Goal: Task Accomplishment & Management: Manage account settings

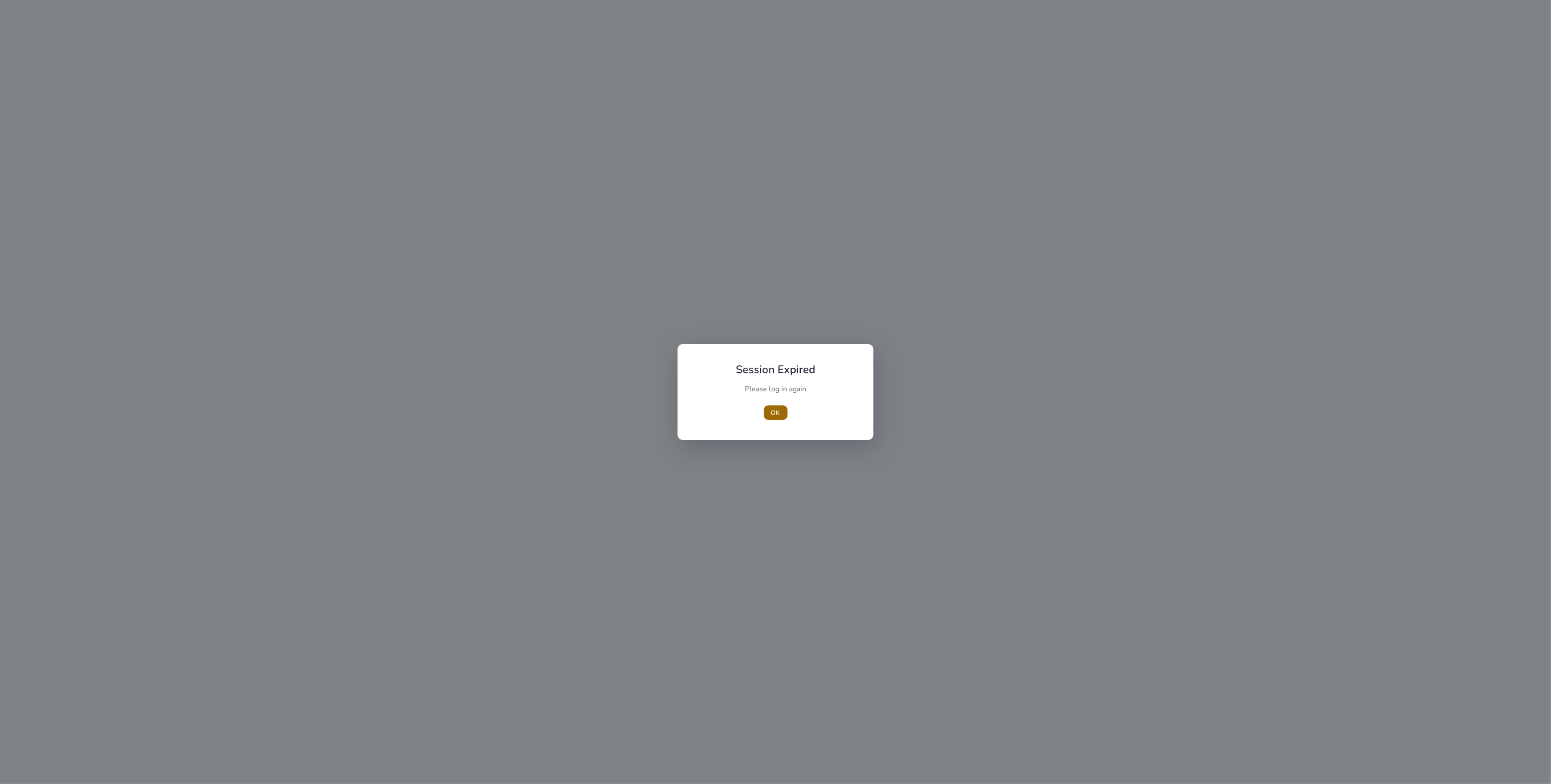
click at [785, 414] on span "button" at bounding box center [776, 412] width 24 height 22
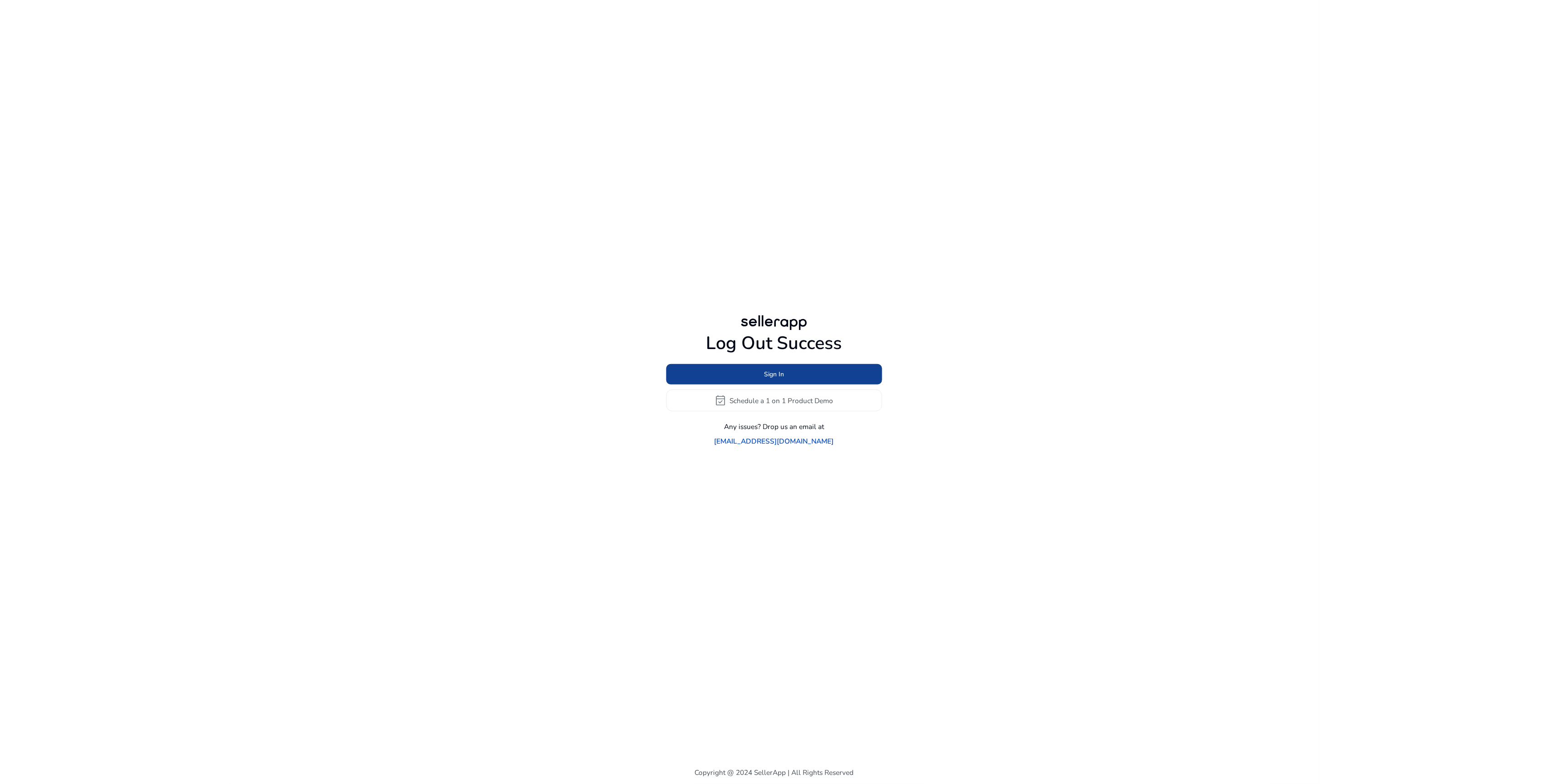
click at [724, 383] on span at bounding box center [774, 375] width 216 height 22
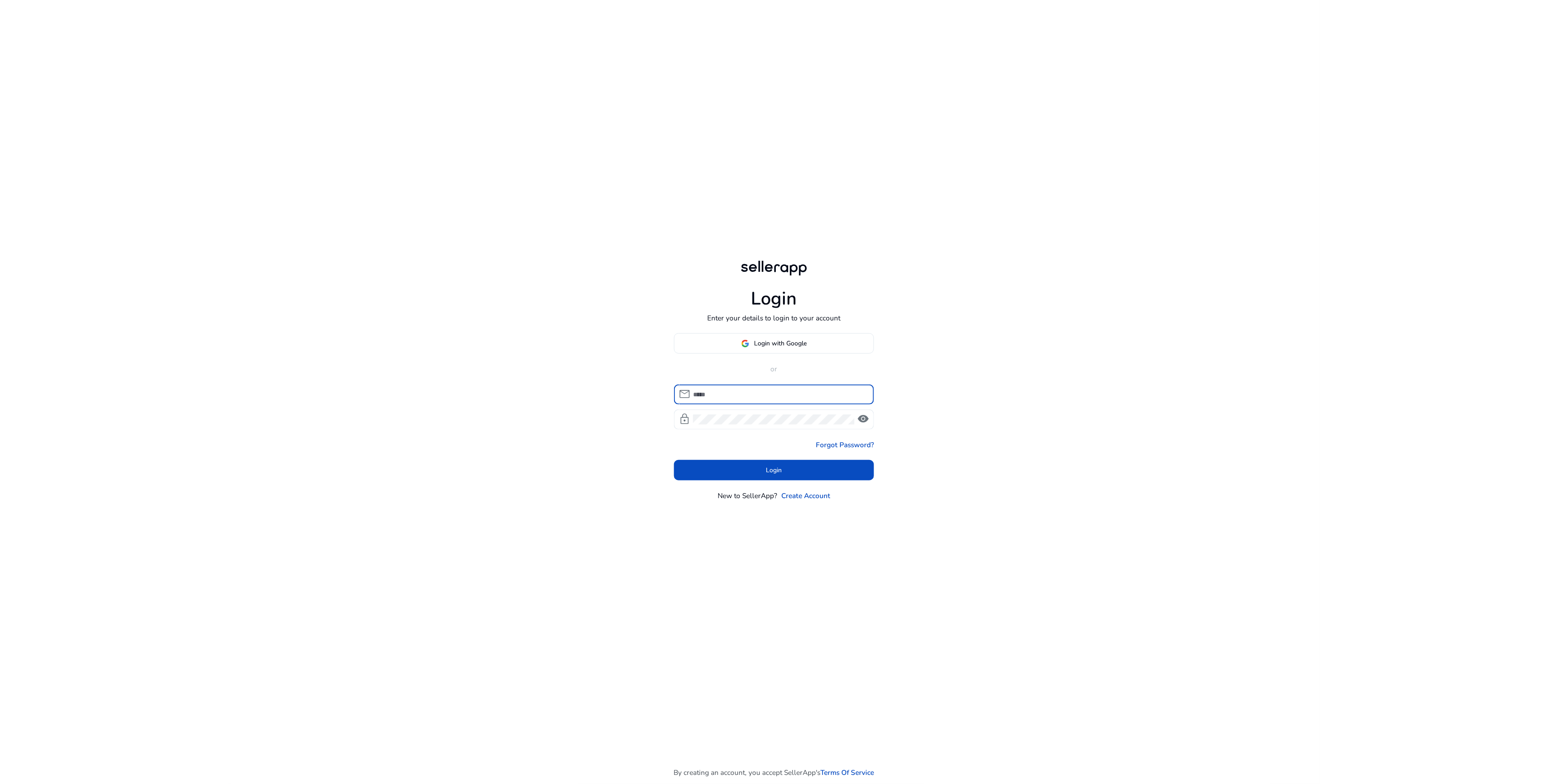
type input "**********"
click at [758, 468] on span at bounding box center [774, 470] width 200 height 22
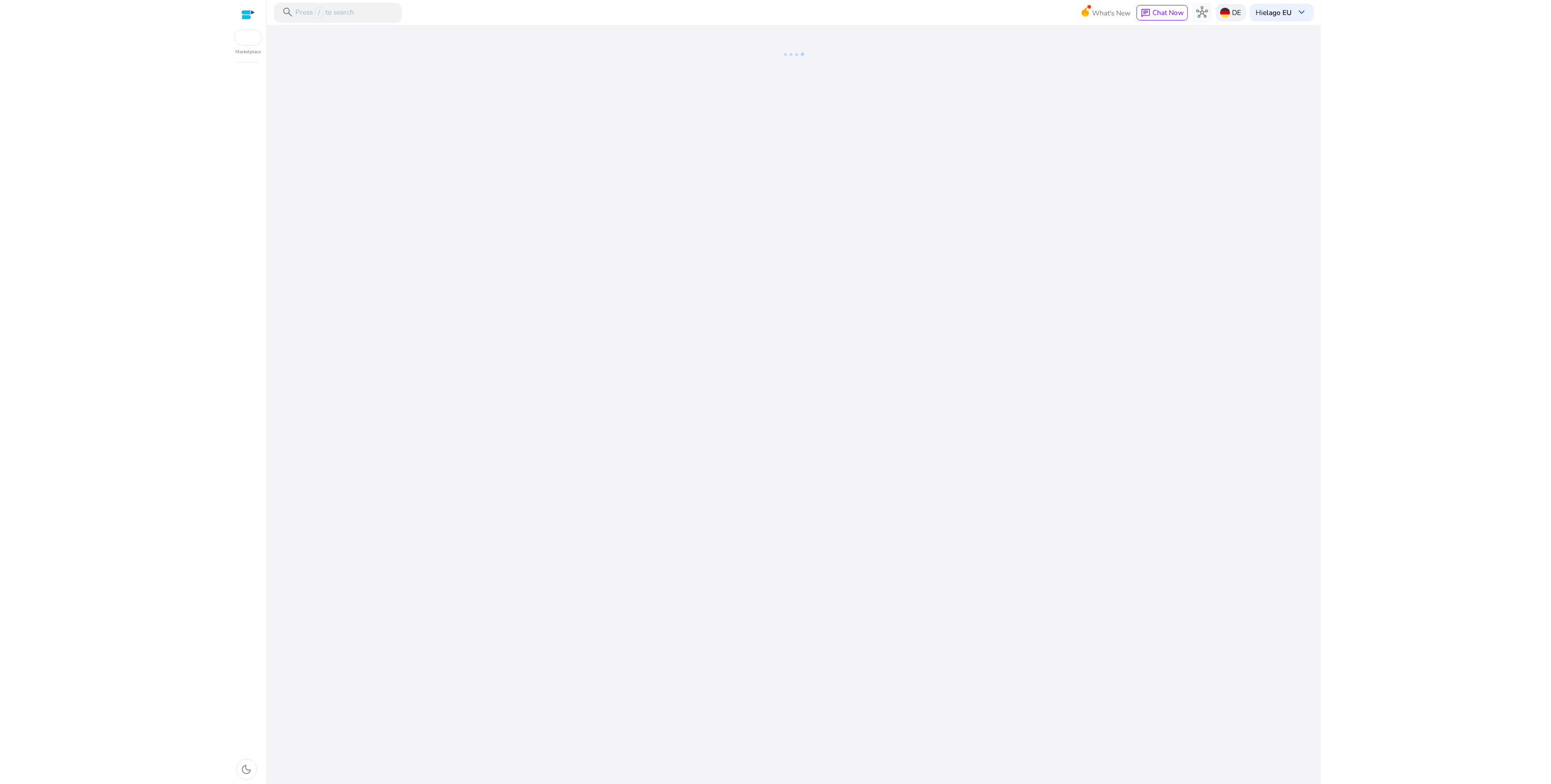
click at [1227, 12] on img at bounding box center [1225, 13] width 10 height 10
click at [1257, 100] on p "[GEOGRAPHIC_DATA]" at bounding box center [1273, 104] width 72 height 11
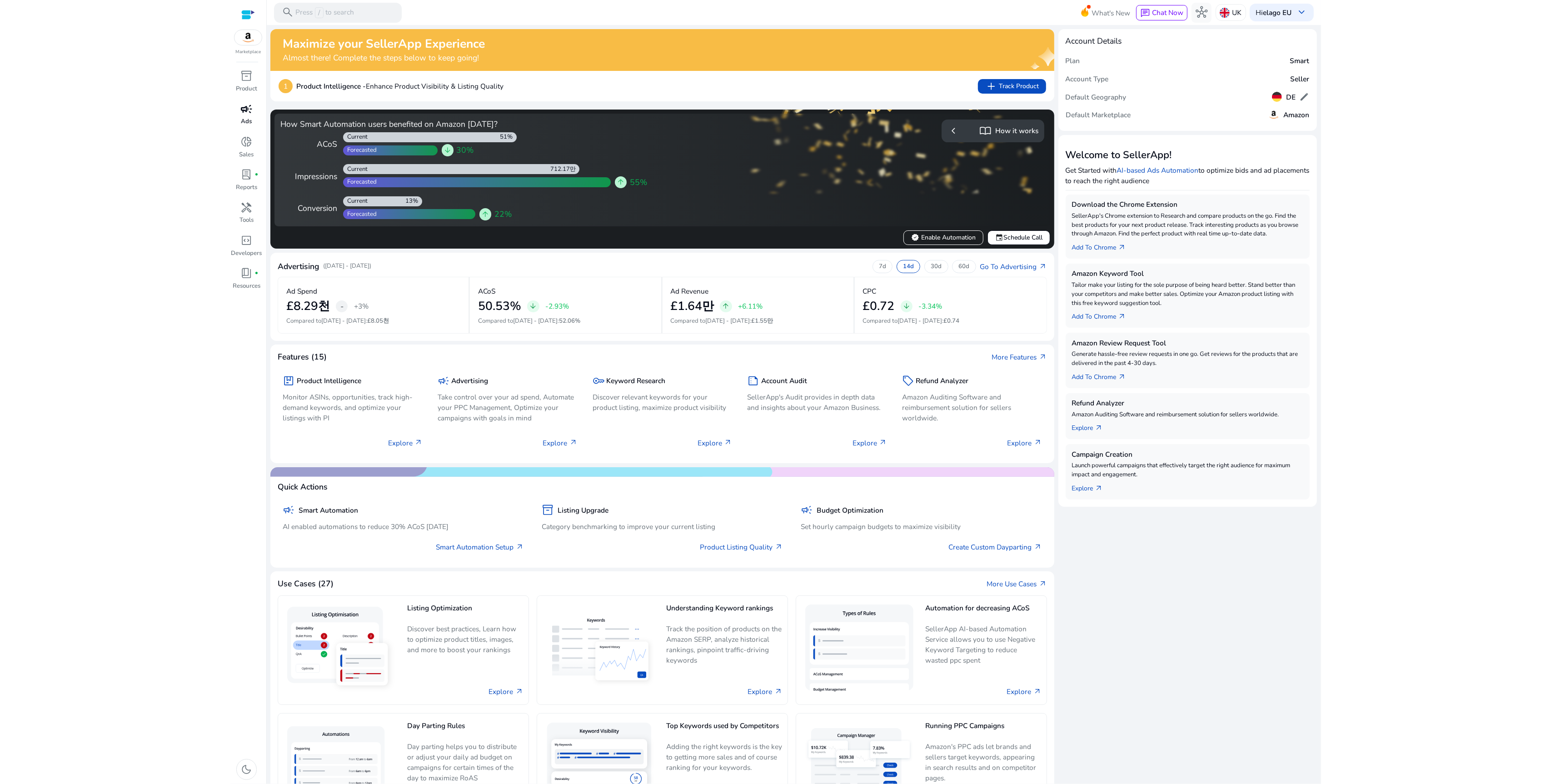
click at [246, 113] on span "campaign" at bounding box center [246, 108] width 12 height 12
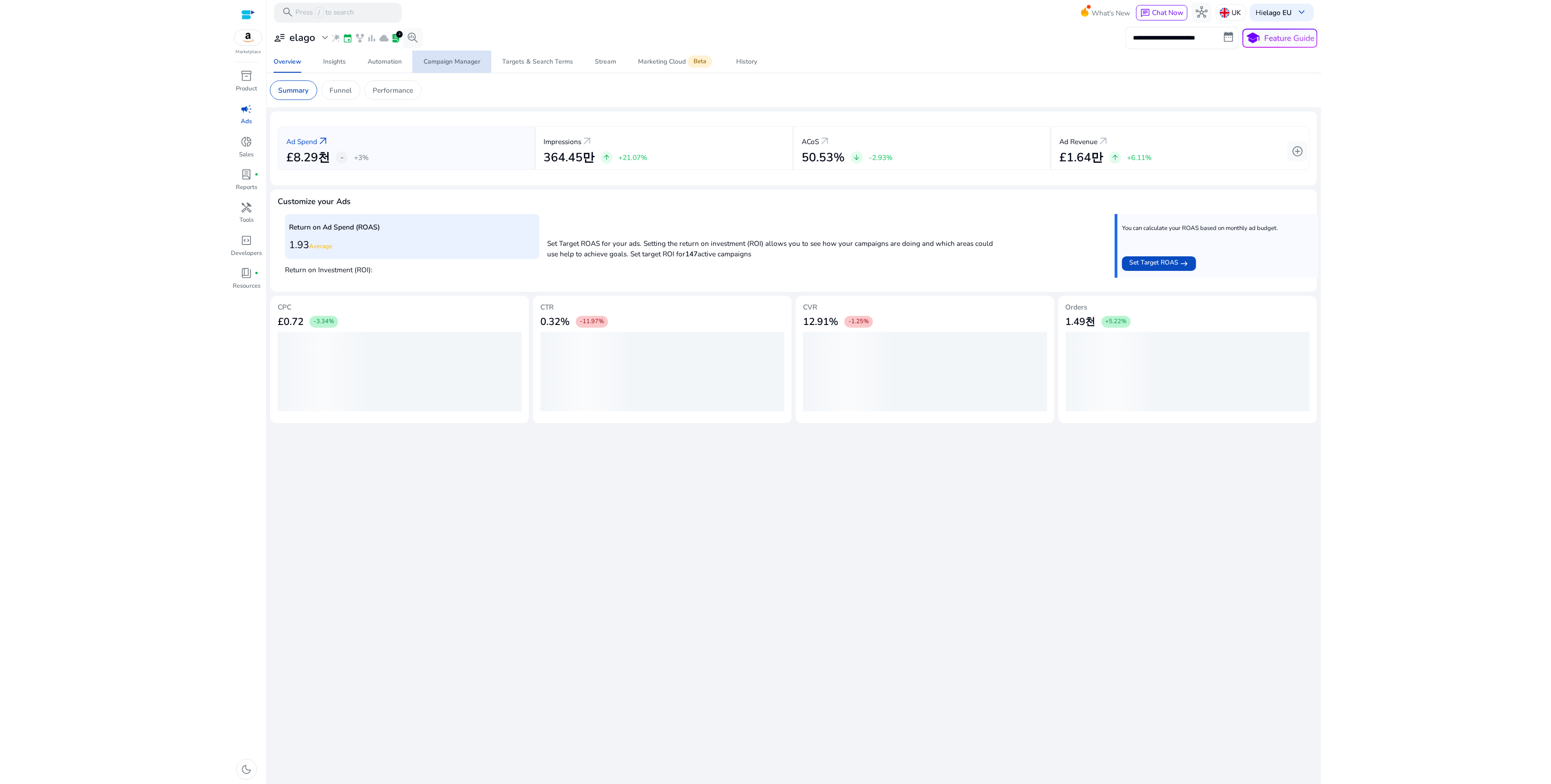
click at [472, 61] on div "Campaign Manager" at bounding box center [451, 62] width 57 height 6
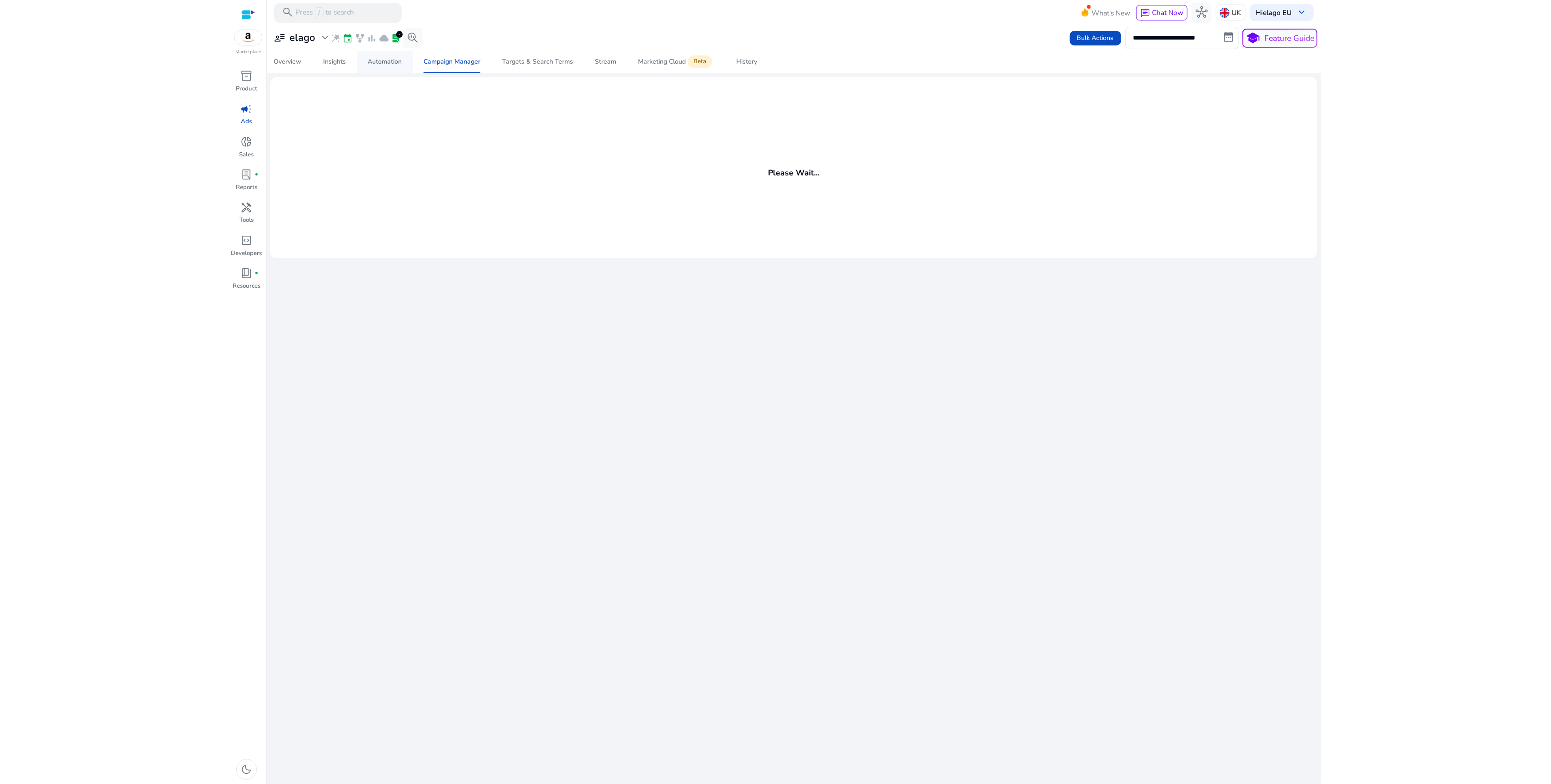
click at [389, 63] on div "Automation" at bounding box center [384, 62] width 34 height 6
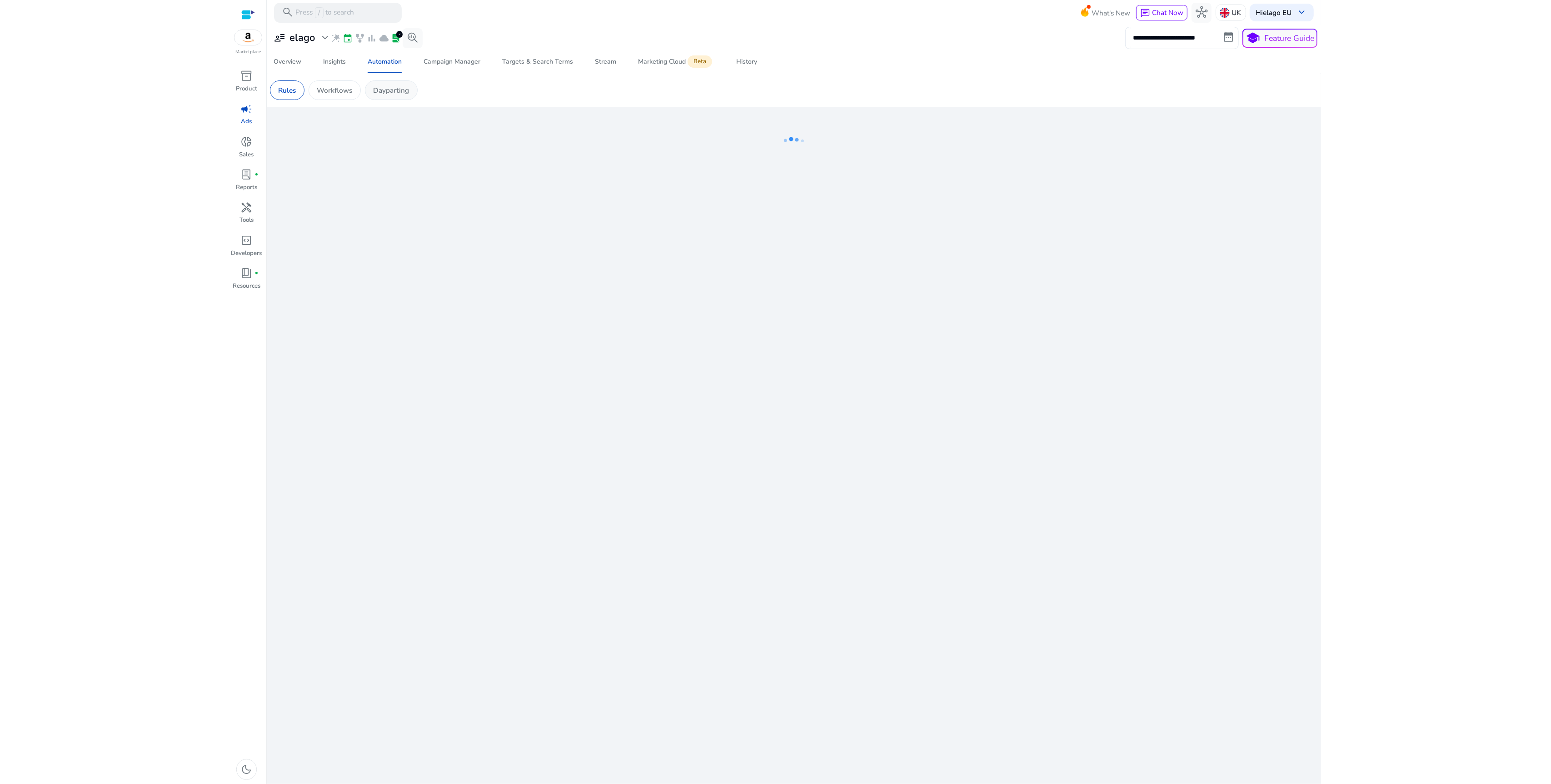
click at [395, 96] on div "Dayparting" at bounding box center [391, 90] width 53 height 19
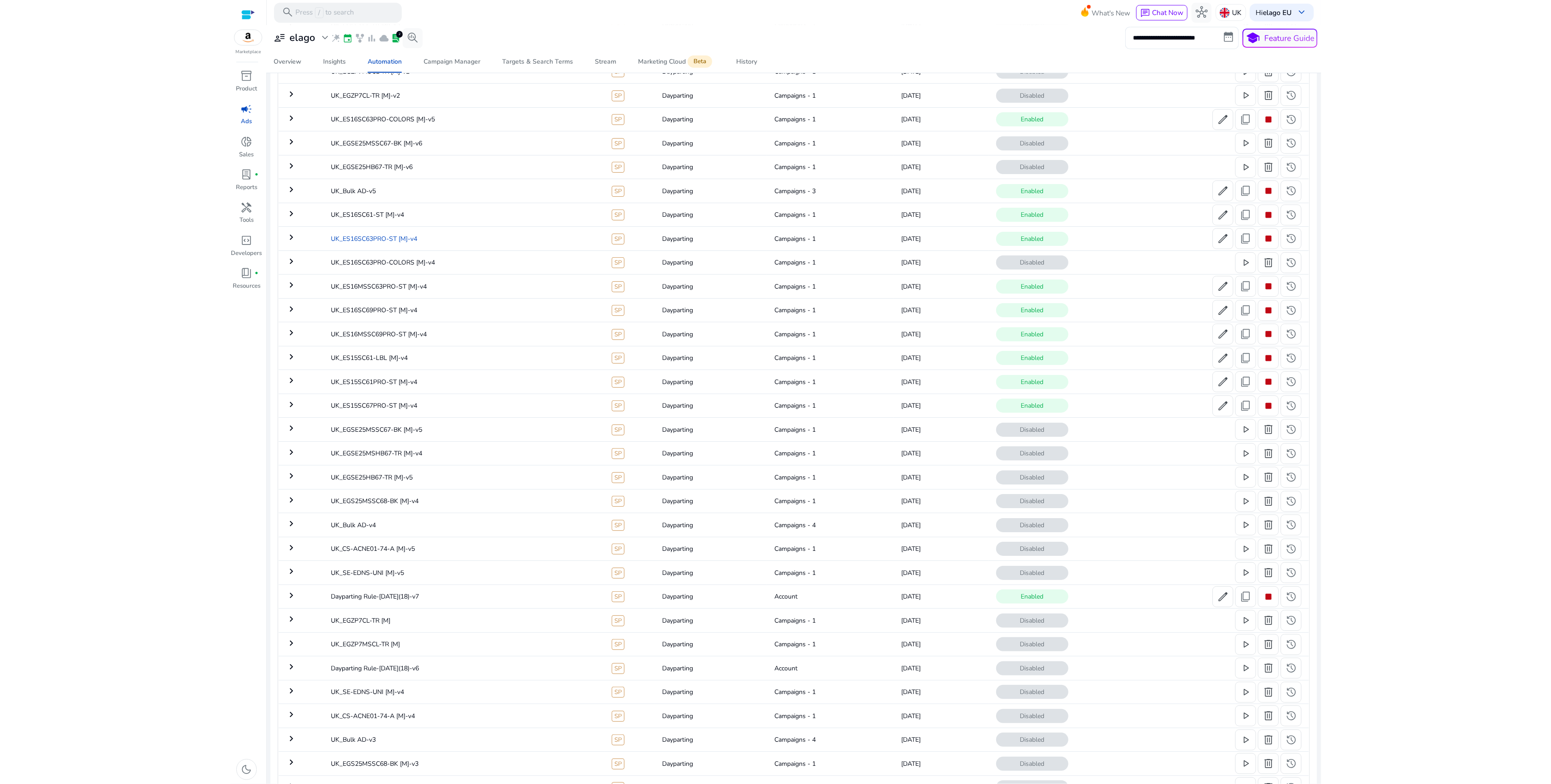
scroll to position [370, 0]
click at [411, 595] on td "Dayparting Rule-[DATE](18)-v7" at bounding box center [464, 595] width 281 height 24
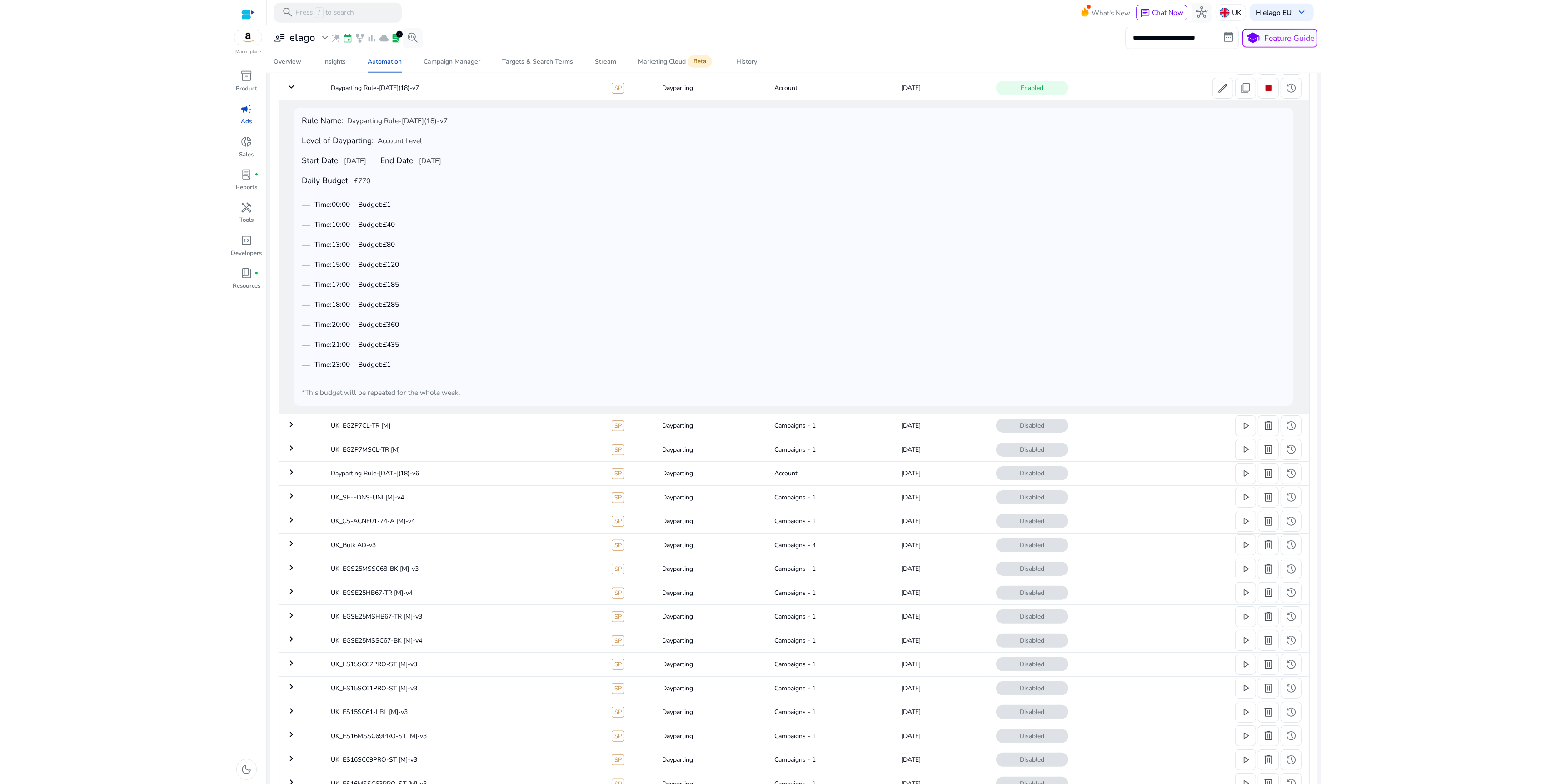
scroll to position [854, 0]
click at [1217, 113] on span "edit" at bounding box center [1222, 111] width 12 height 12
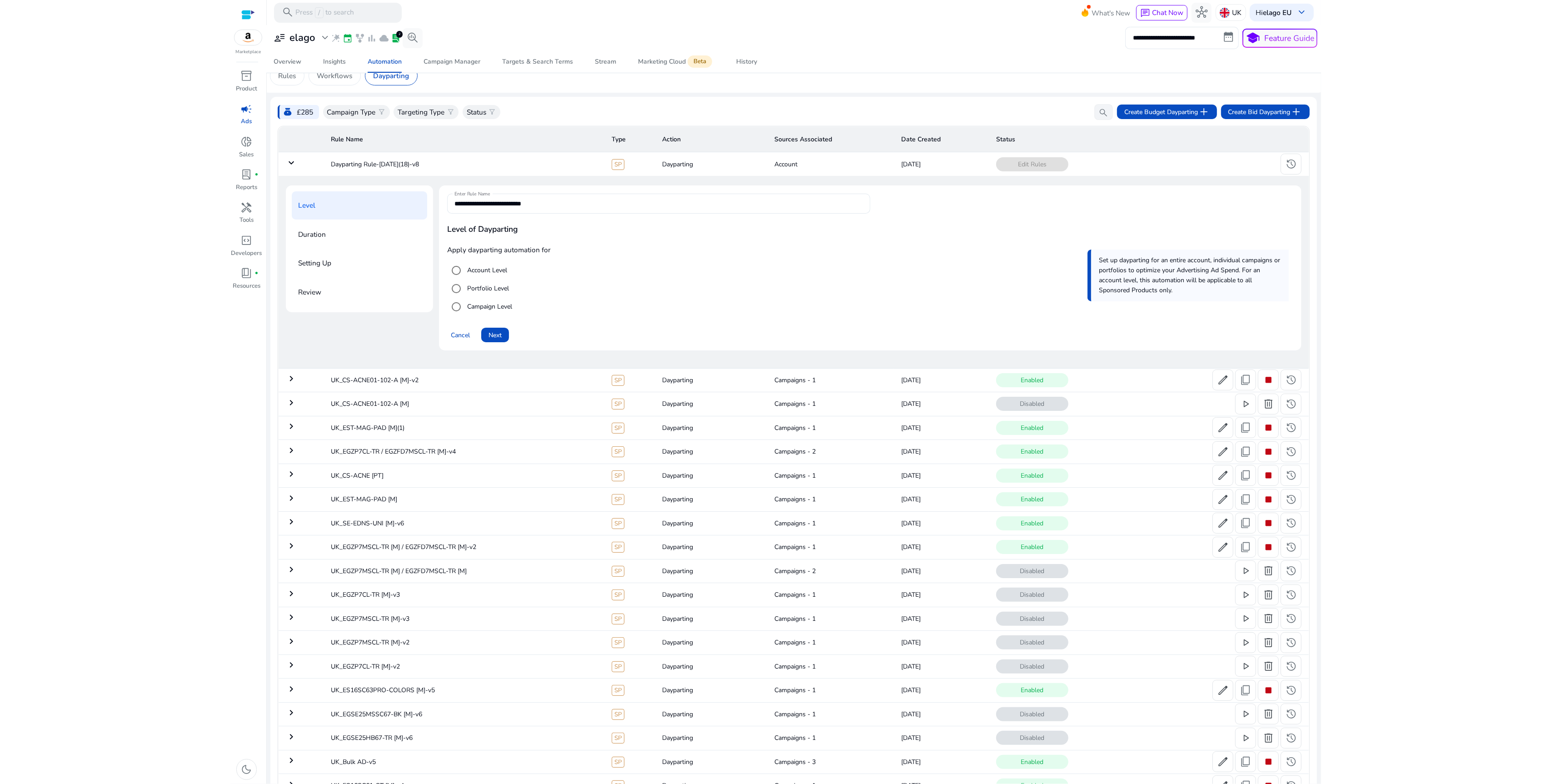
scroll to position [0, 0]
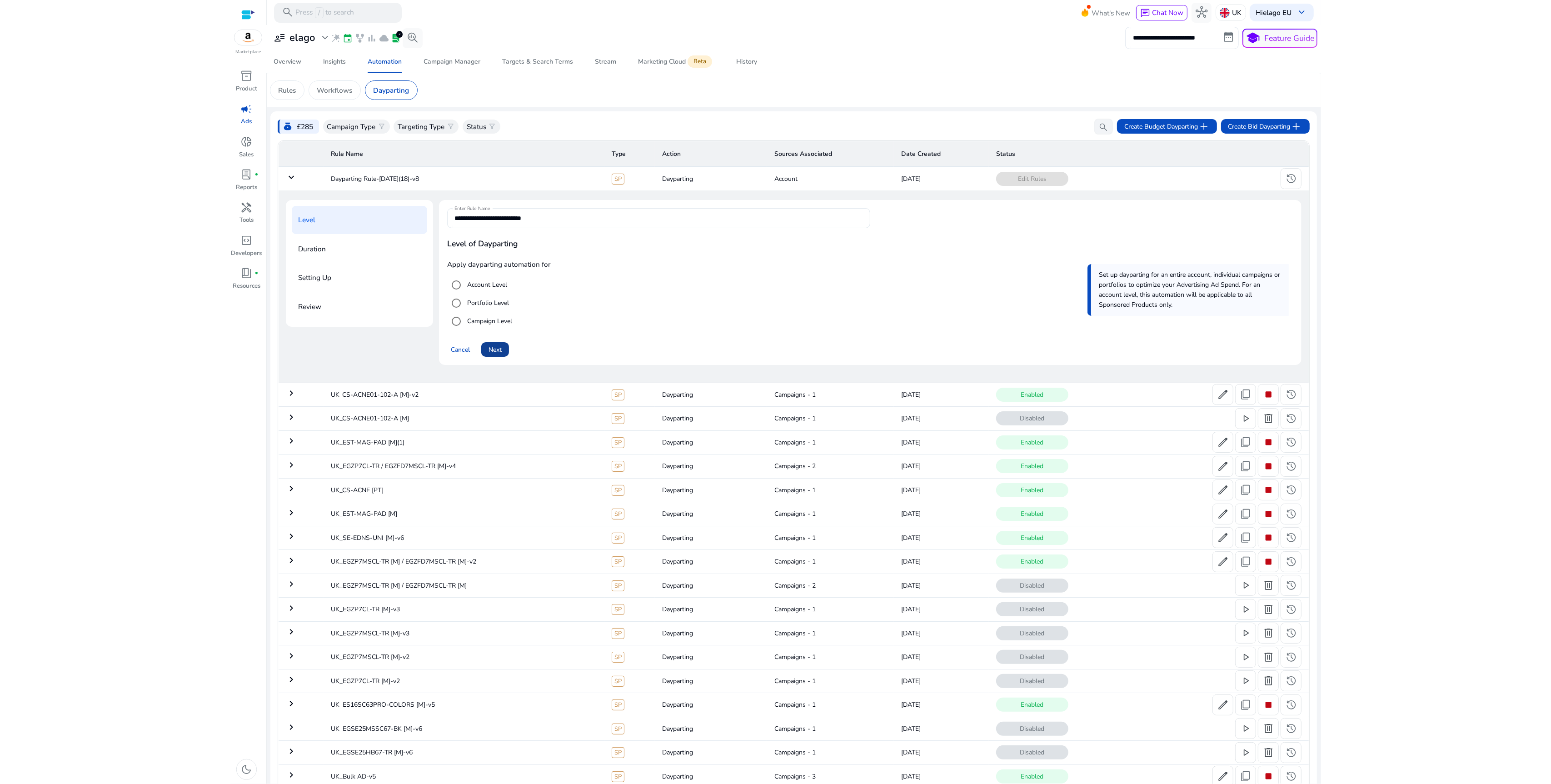
click at [495, 347] on span "Next" at bounding box center [495, 350] width 13 height 10
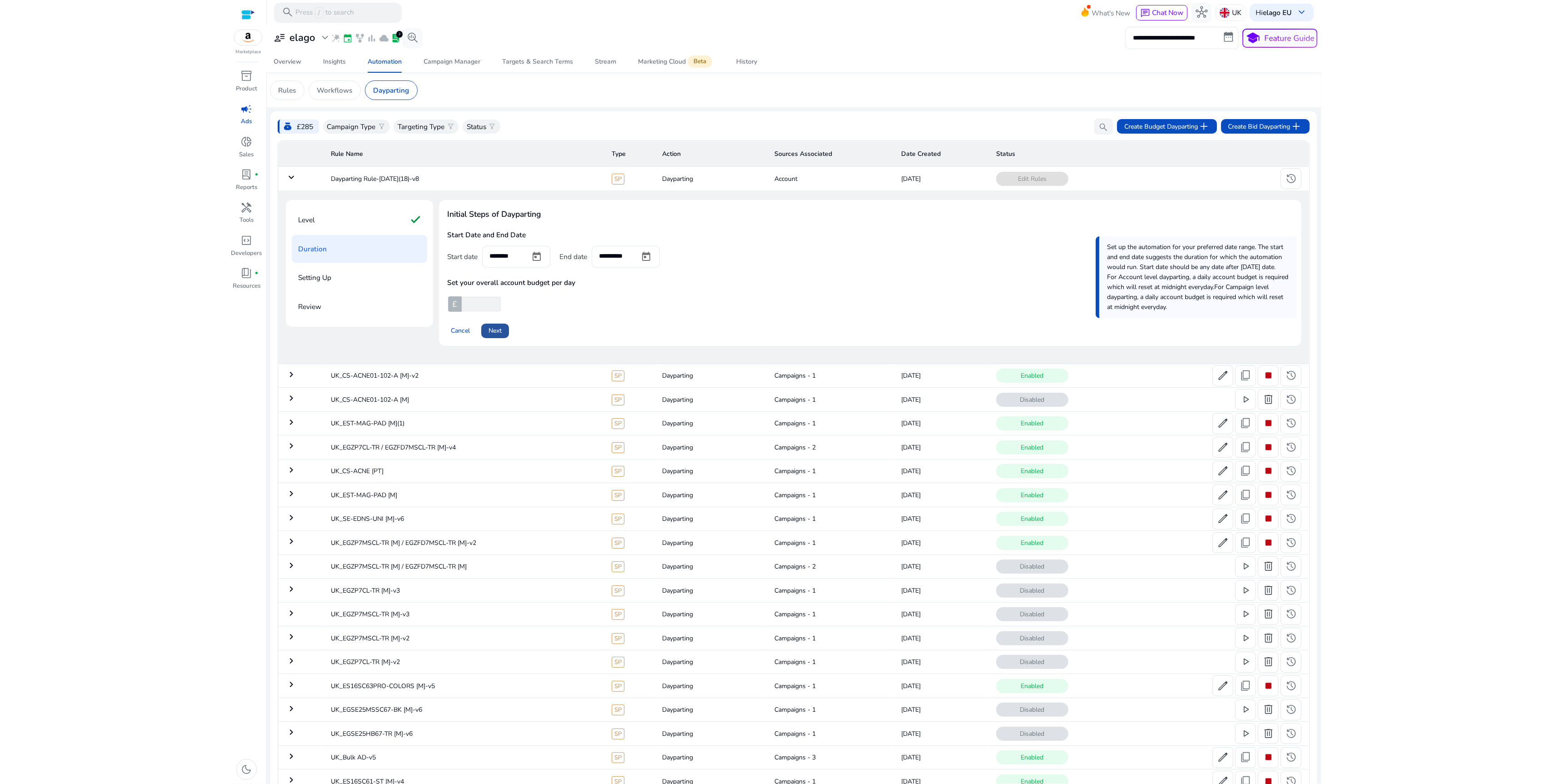
click at [500, 331] on span "Next" at bounding box center [495, 331] width 13 height 10
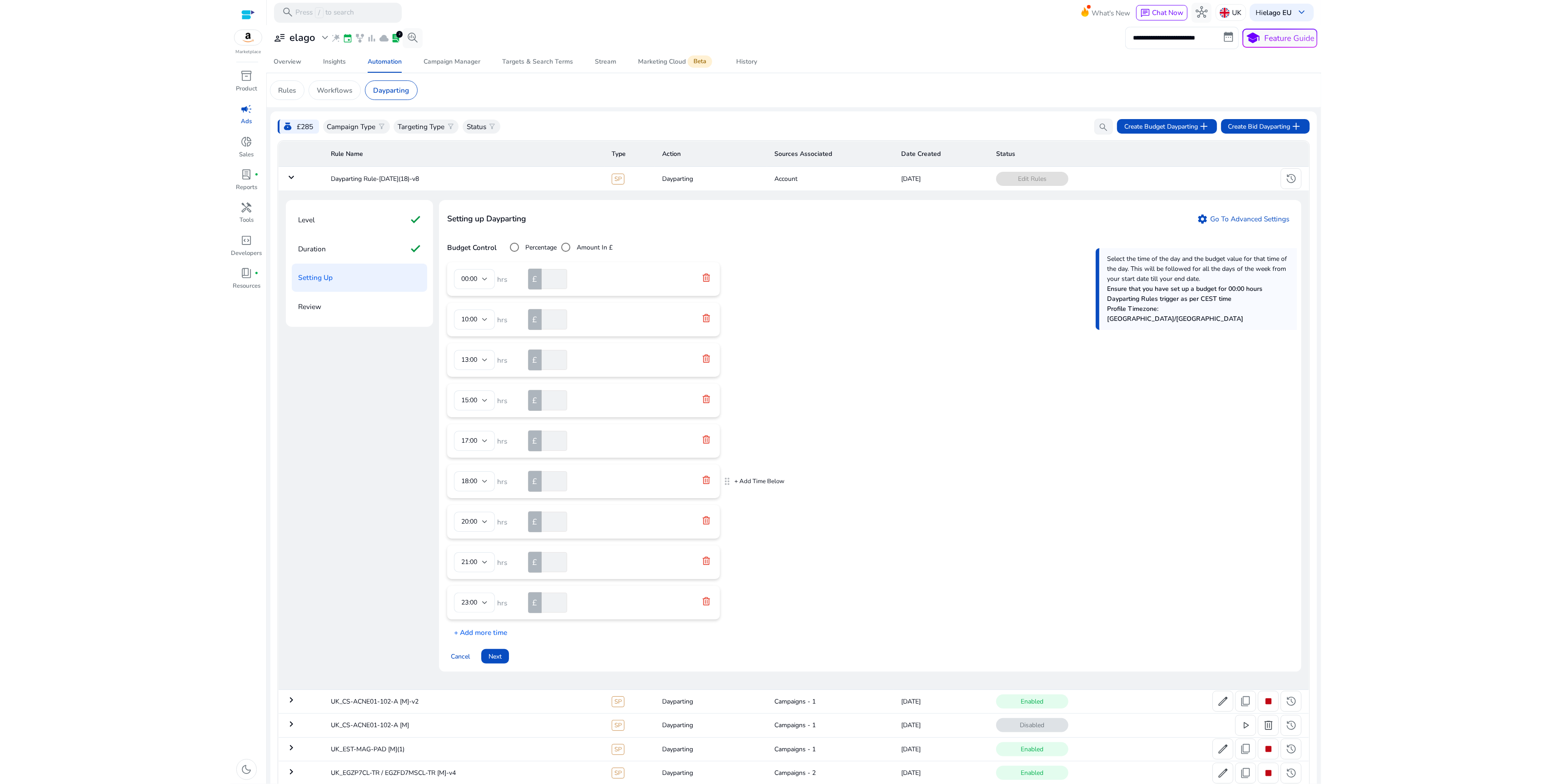
click at [707, 482] on icon at bounding box center [706, 479] width 9 height 9
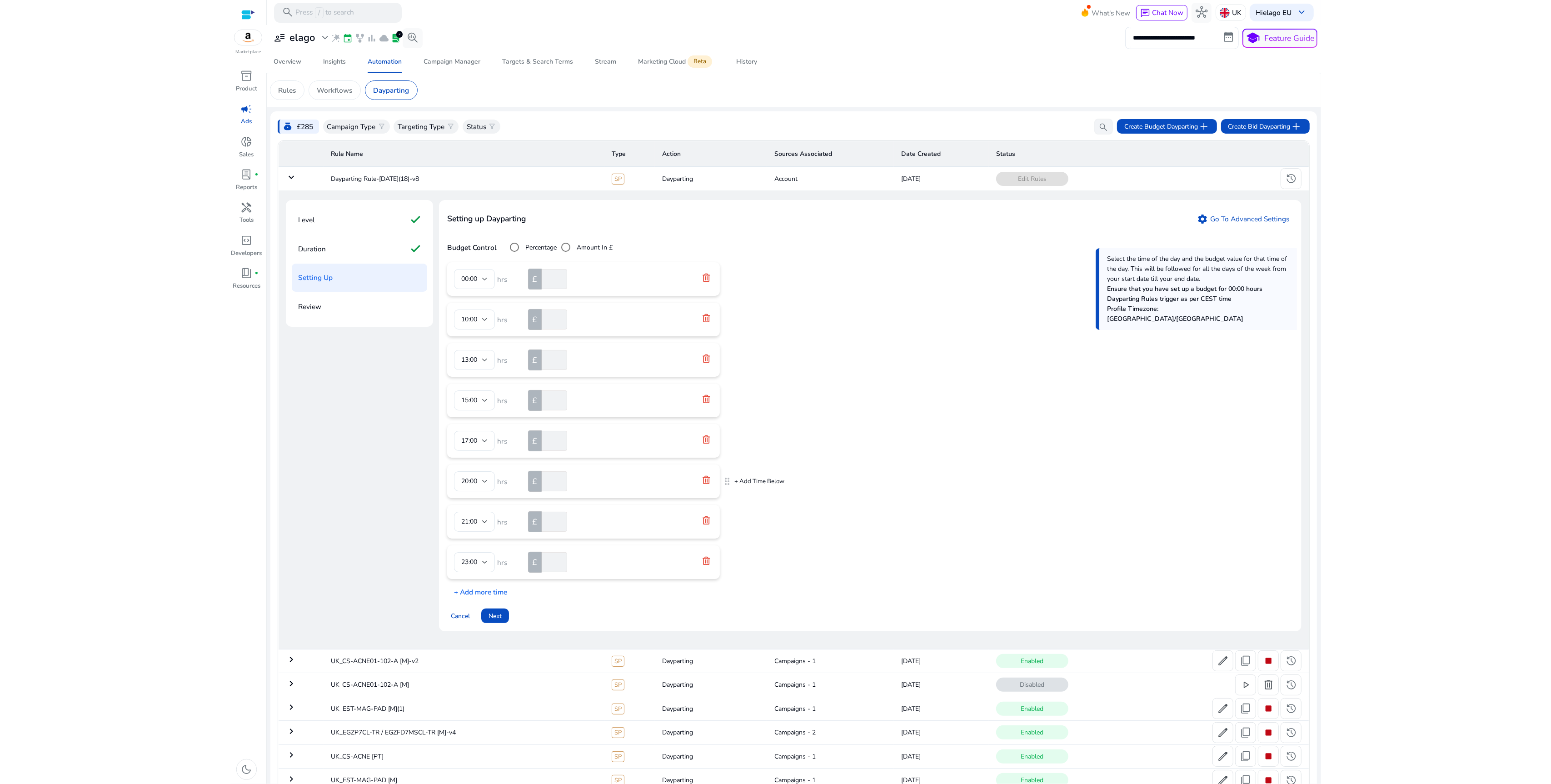
click at [707, 482] on icon at bounding box center [706, 479] width 9 height 9
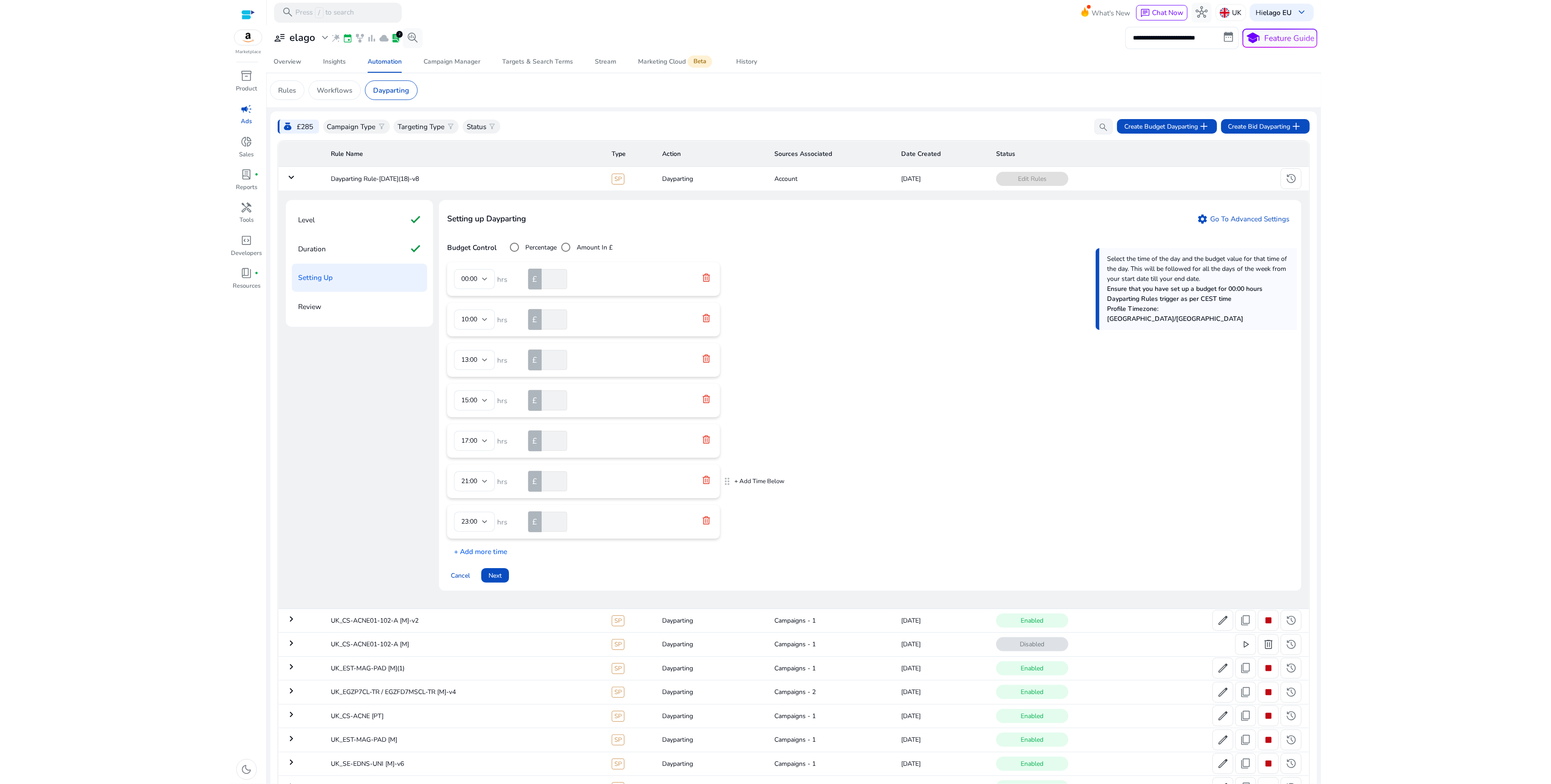
click at [707, 482] on icon at bounding box center [706, 479] width 9 height 9
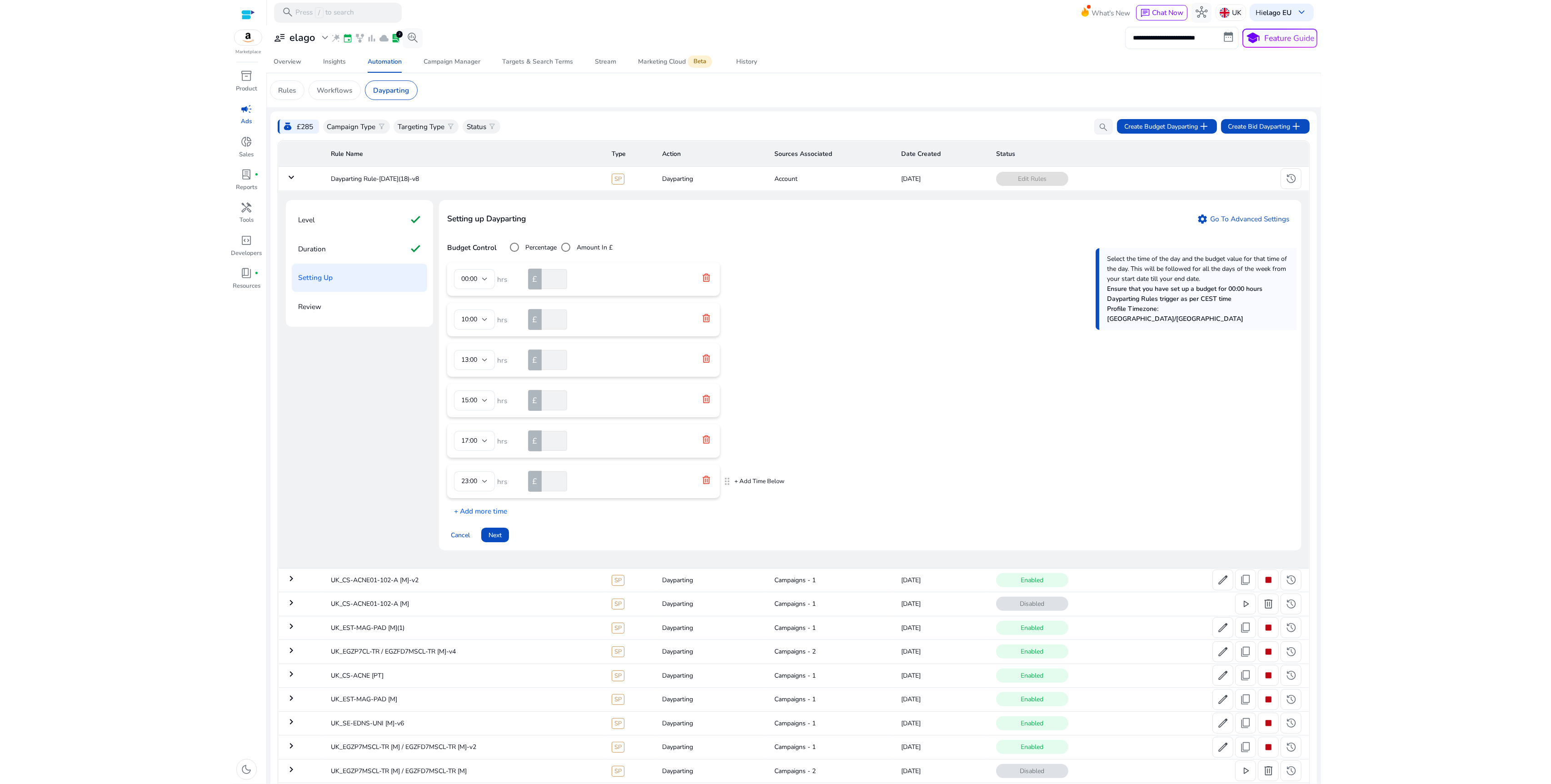
click at [707, 482] on icon at bounding box center [706, 479] width 9 height 9
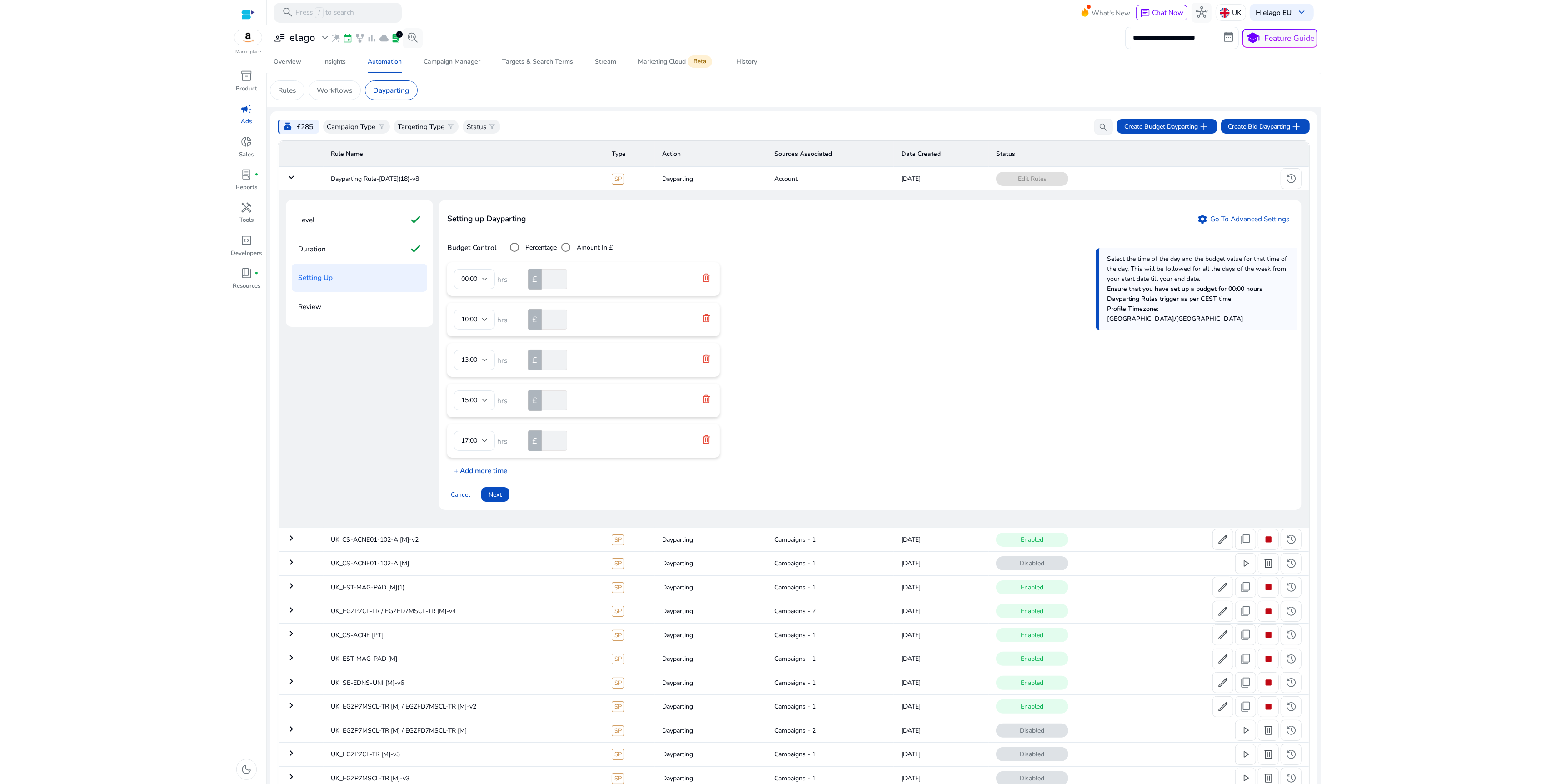
click at [498, 468] on p "+ Add more time" at bounding box center [477, 468] width 60 height 14
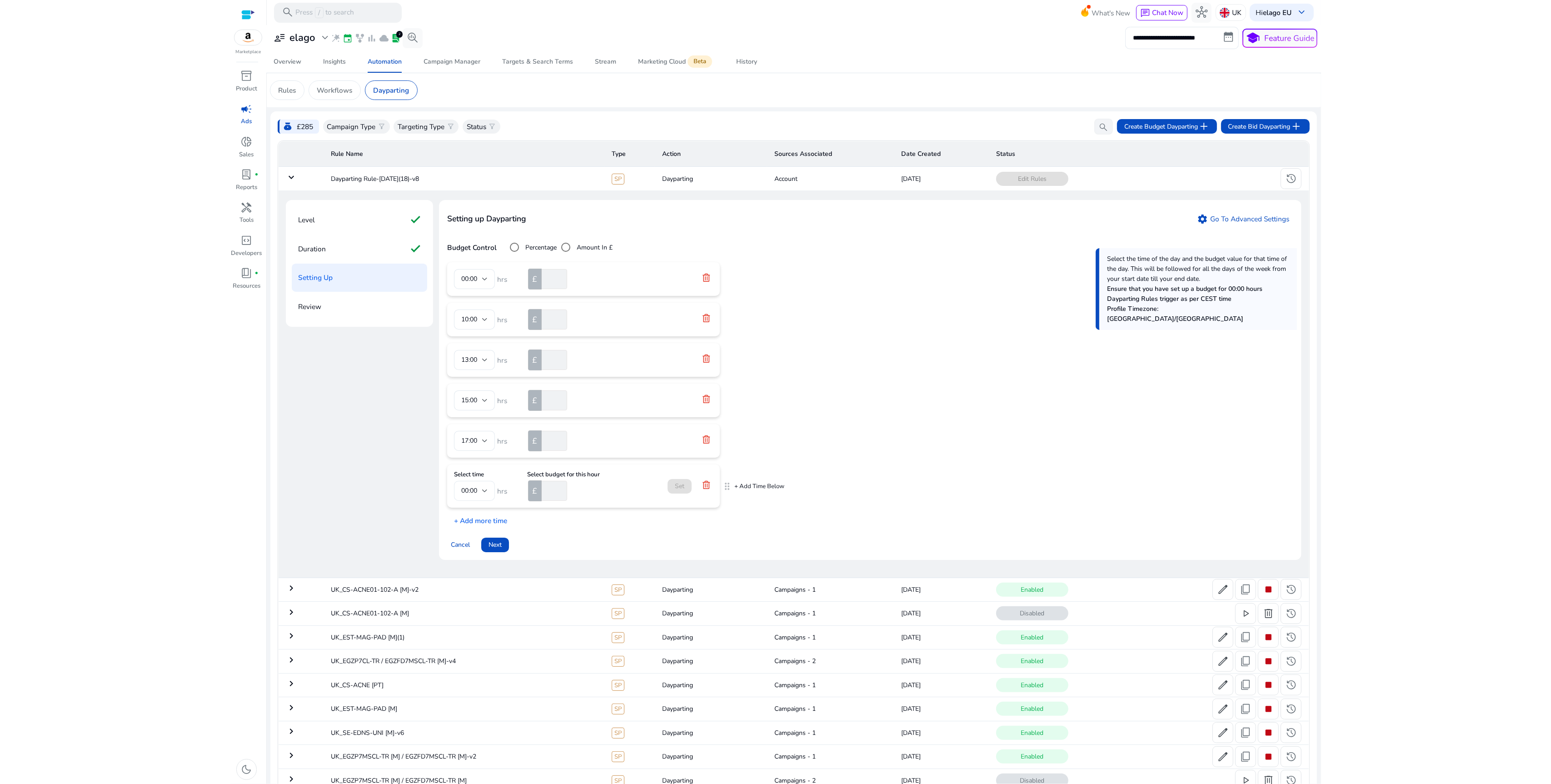
click at [481, 493] on div "00:00" at bounding box center [472, 490] width 21 height 10
click at [475, 523] on span "18:00" at bounding box center [474, 522] width 26 height 10
click at [551, 497] on input "number" at bounding box center [553, 490] width 27 height 20
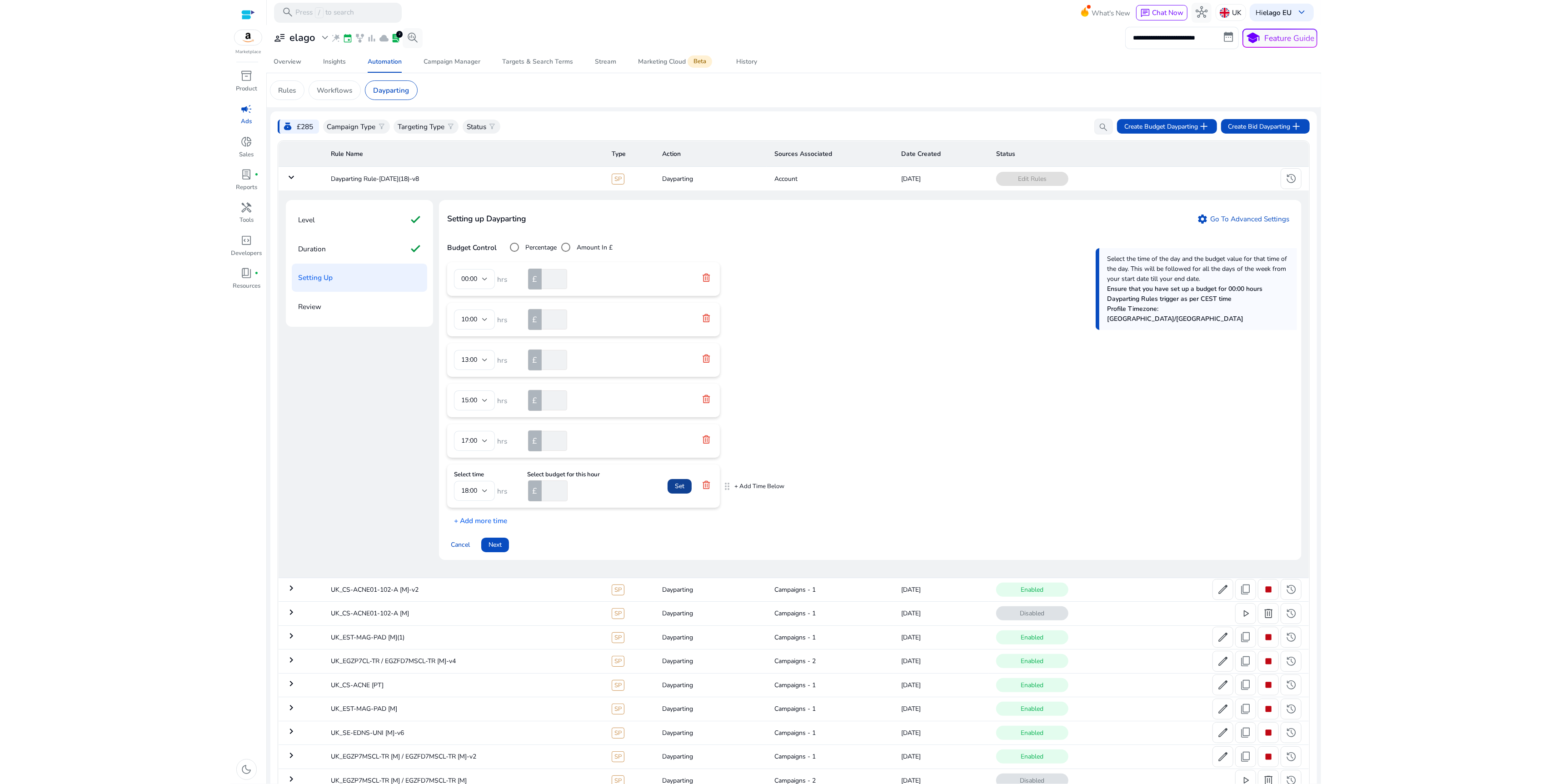
type input "*****"
click at [684, 489] on span "Set" at bounding box center [680, 486] width 10 height 10
click at [497, 514] on p "+ Add more time" at bounding box center [477, 508] width 60 height 14
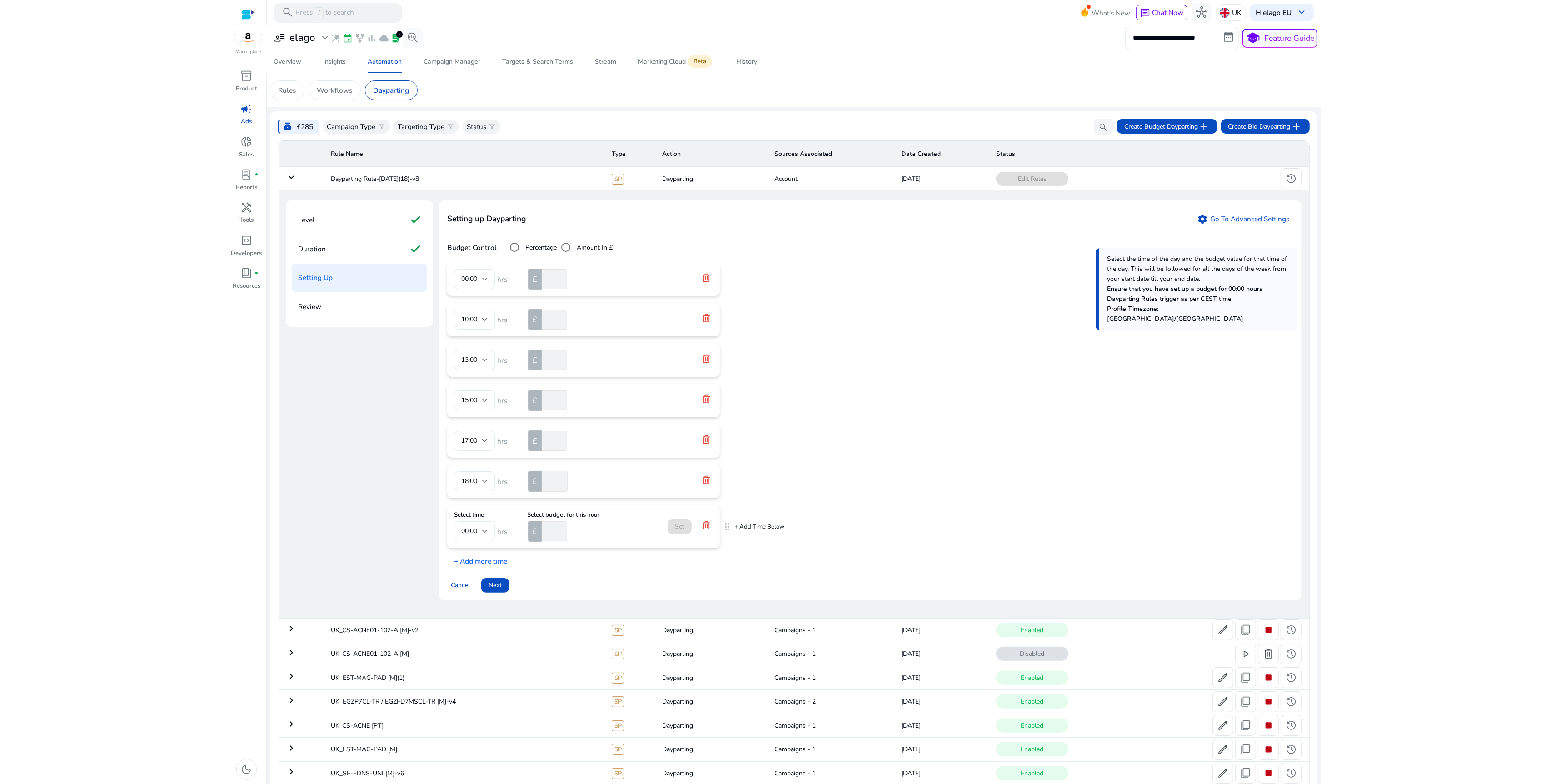
click at [477, 532] on span "00:00" at bounding box center [469, 531] width 16 height 9
click at [478, 564] on span "19:00" at bounding box center [474, 566] width 26 height 10
click at [555, 531] on input "number" at bounding box center [553, 531] width 27 height 20
type input "***"
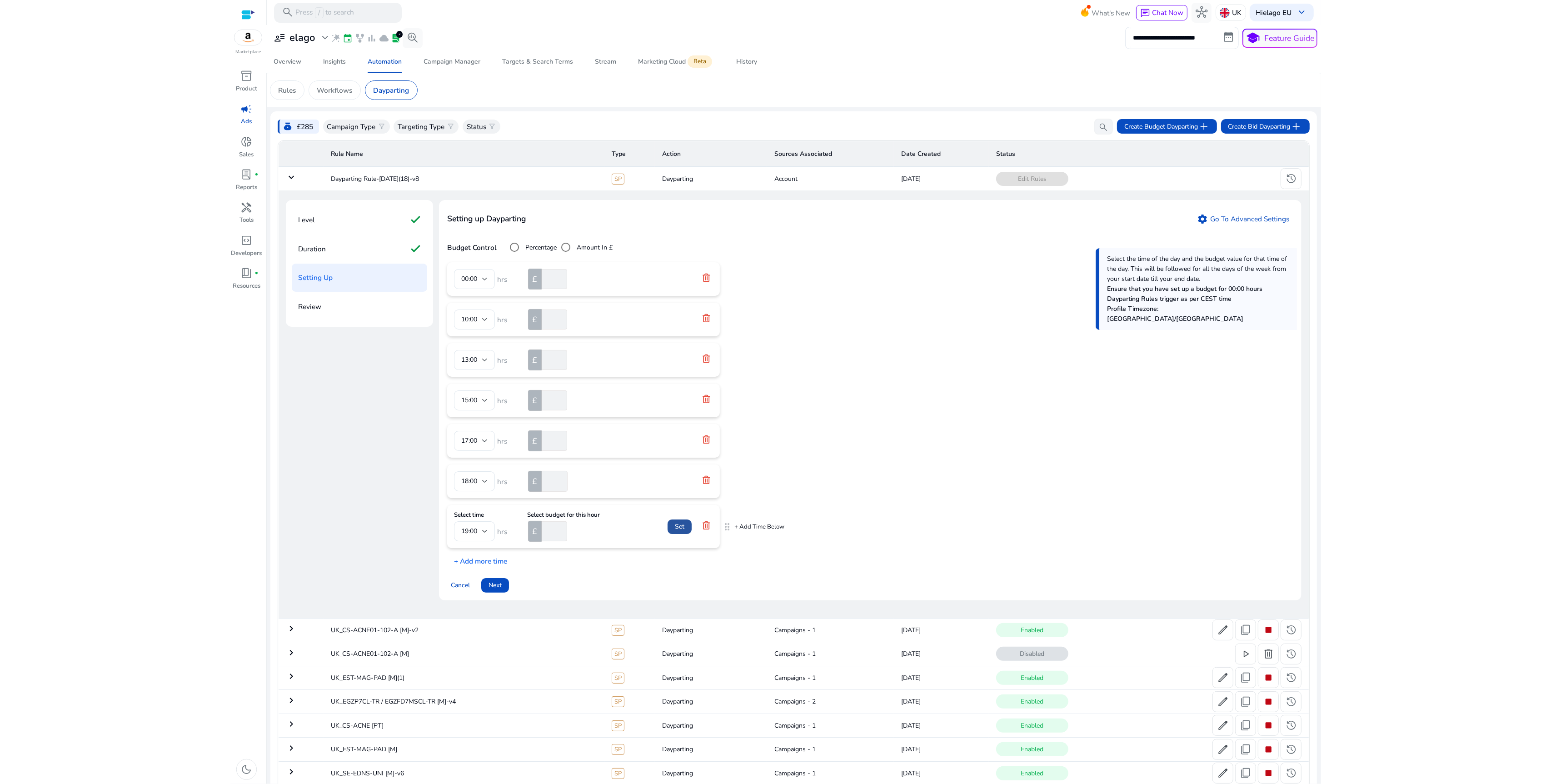
click at [671, 526] on span at bounding box center [680, 527] width 24 height 22
click at [503, 553] on p "+ Add more time" at bounding box center [477, 549] width 60 height 14
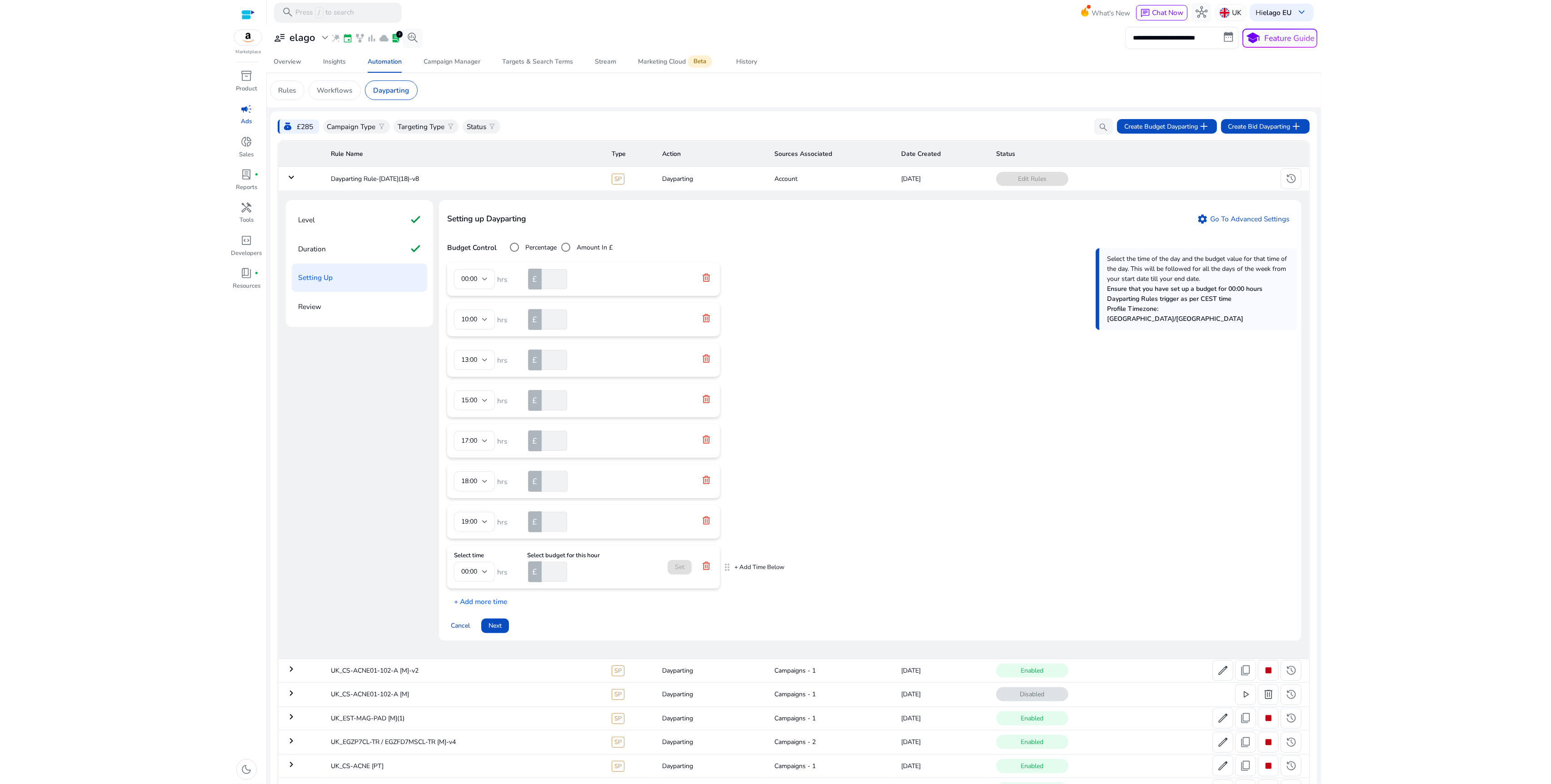
drag, startPoint x: 479, startPoint y: 586, endPoint x: 484, endPoint y: 578, distance: 9.4
click at [481, 584] on mat-card "Select time 00:00 hrs Select budget for this hour £ Set" at bounding box center [584, 567] width 273 height 43
click at [484, 577] on div at bounding box center [484, 571] width 5 height 11
click at [477, 626] on span "20:00" at bounding box center [474, 628] width 26 height 10
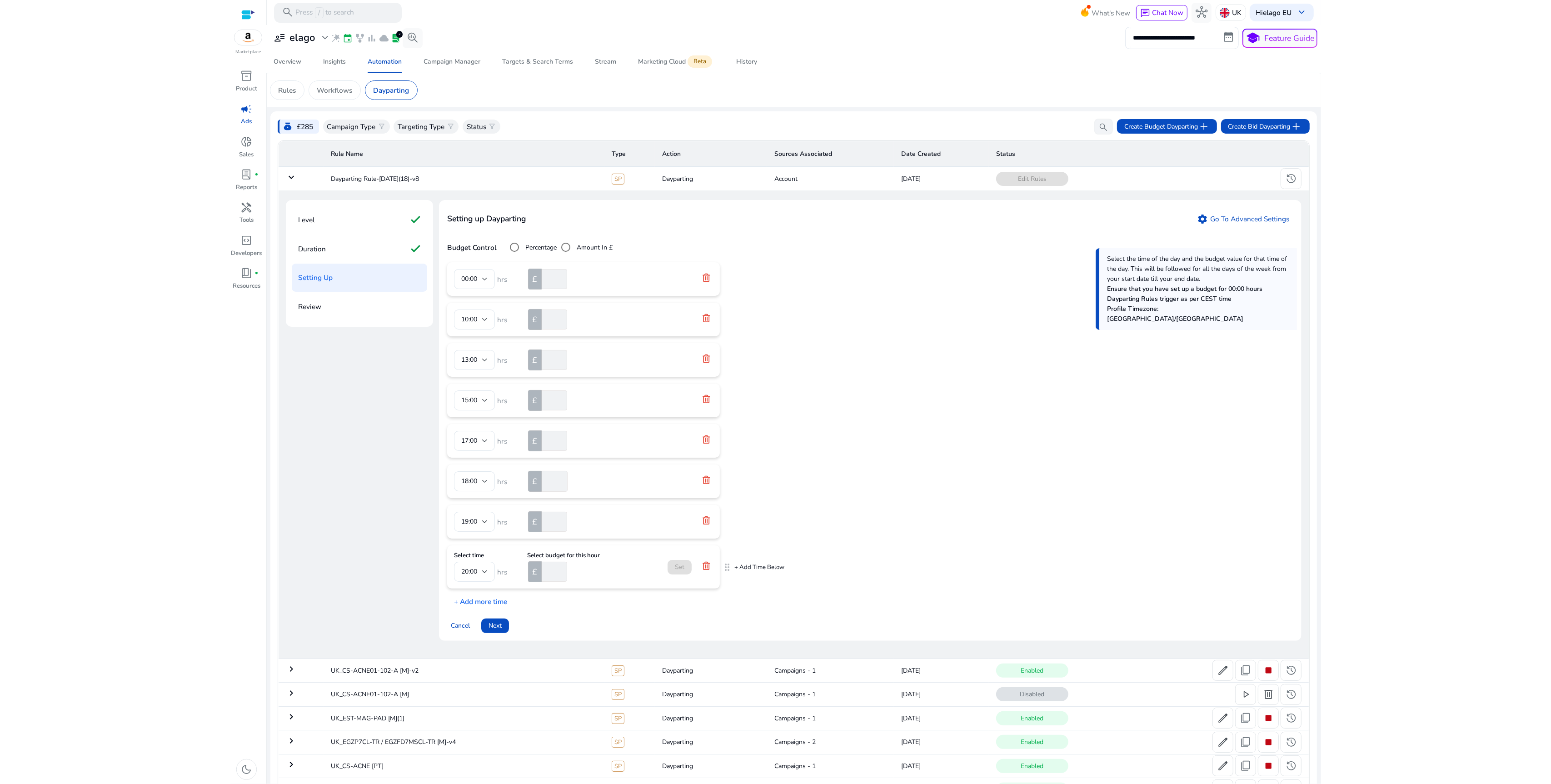
click at [547, 574] on input "number" at bounding box center [553, 571] width 27 height 20
type input "*****"
click at [675, 563] on span "Set" at bounding box center [680, 567] width 10 height 10
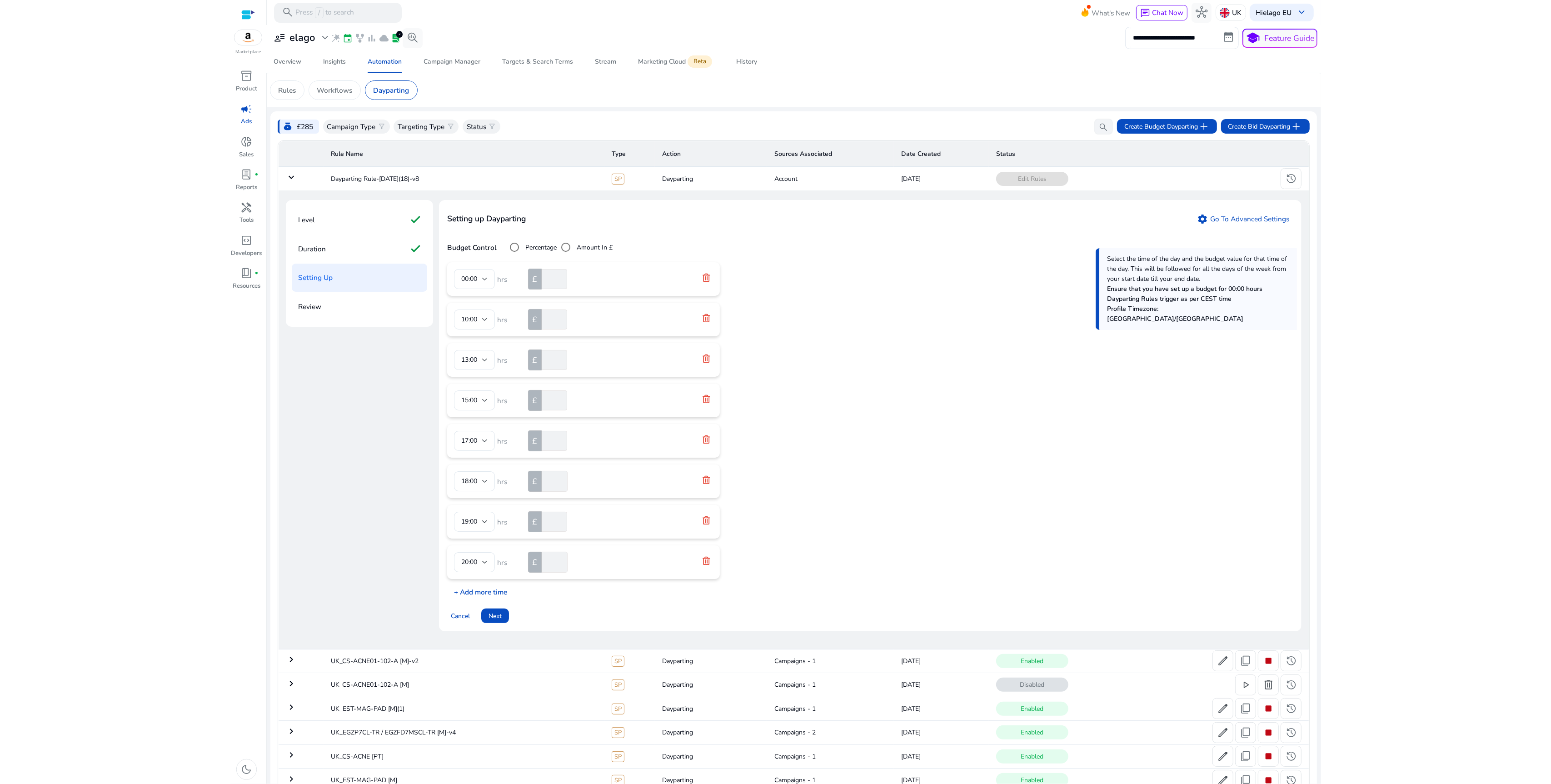
click at [473, 595] on p "+ Add more time" at bounding box center [477, 589] width 60 height 14
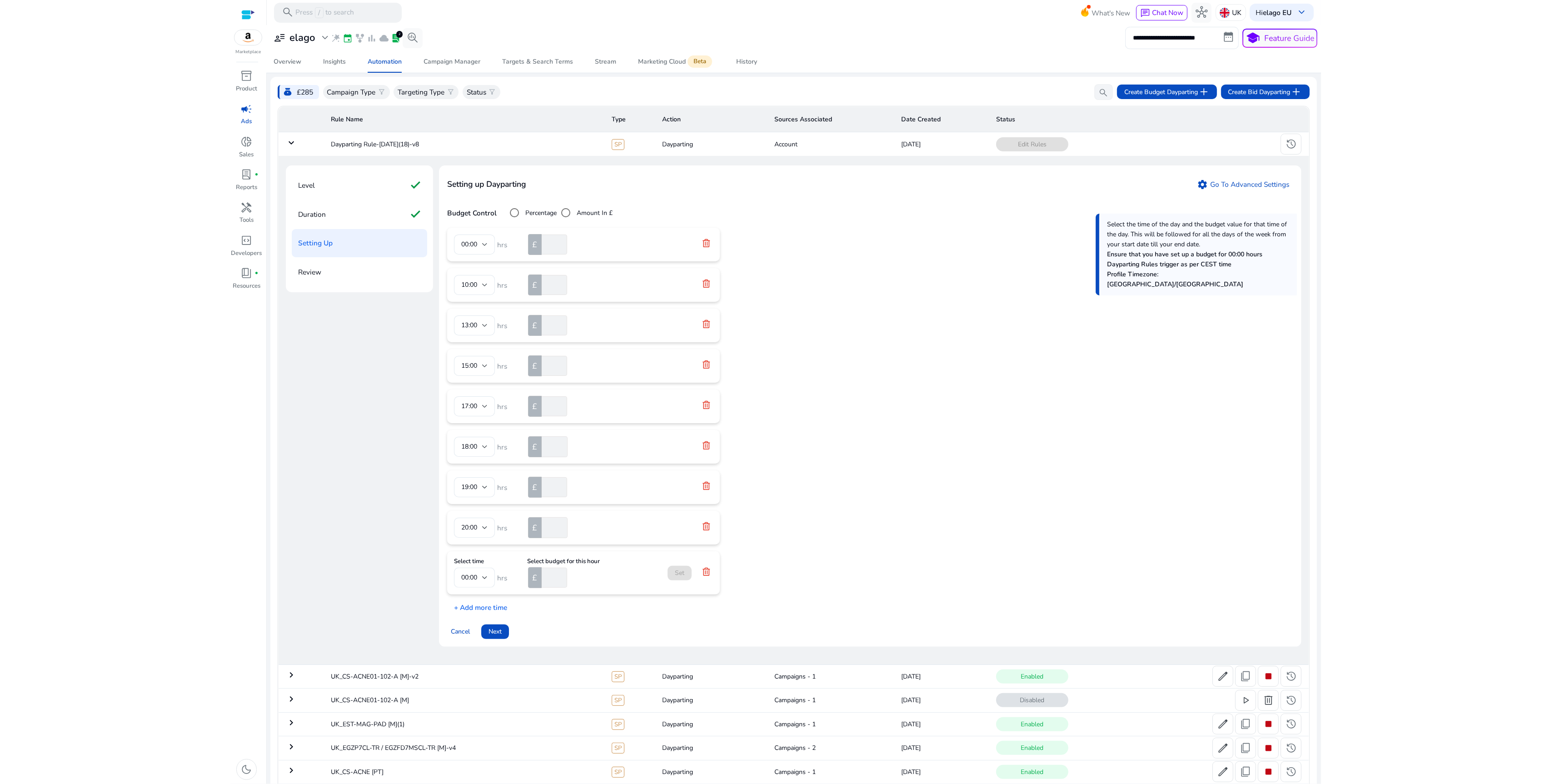
scroll to position [62, 0]
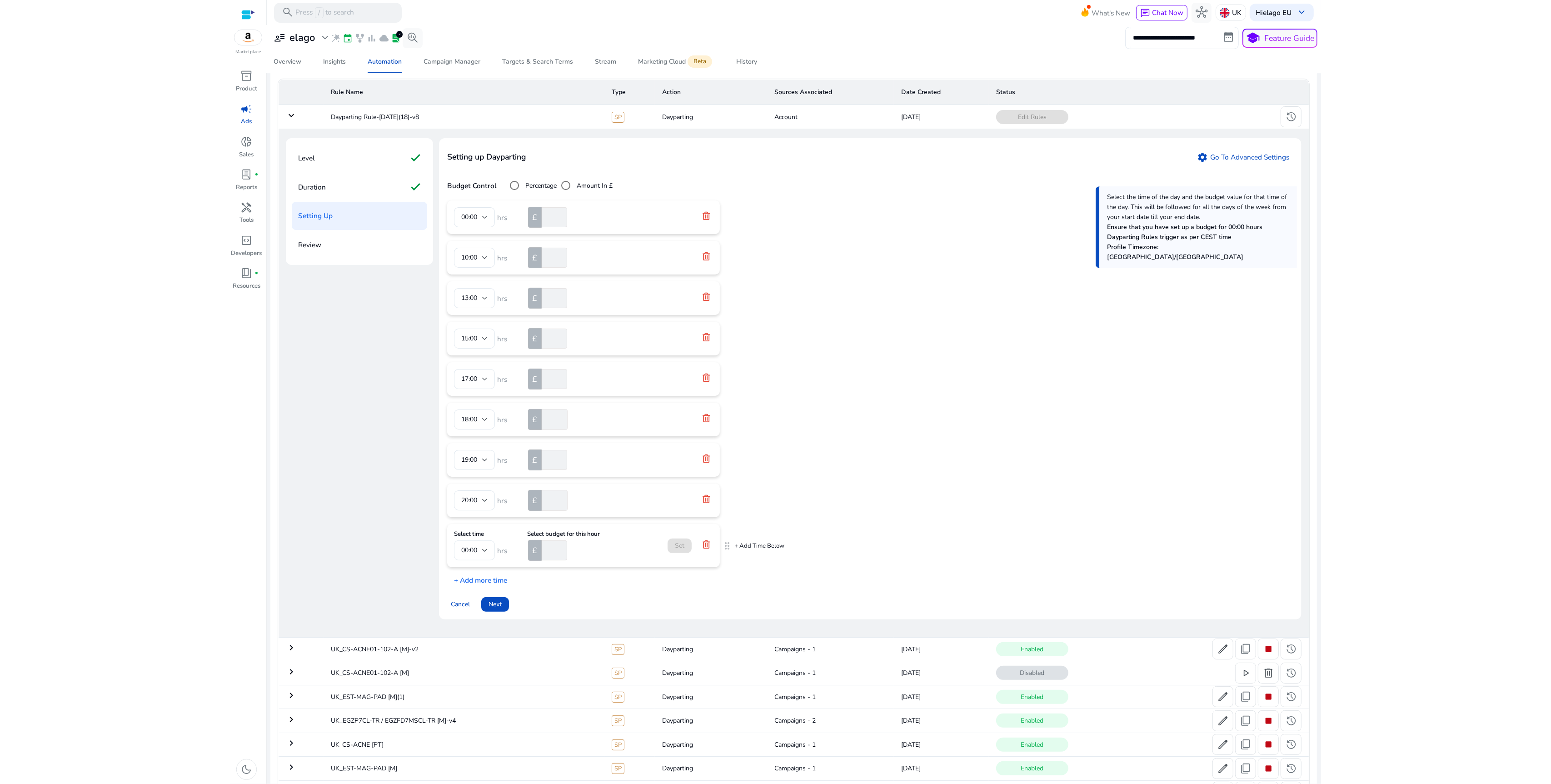
click at [482, 554] on div at bounding box center [484, 550] width 5 height 11
click at [472, 627] on span "21:00" at bounding box center [474, 629] width 26 height 10
click at [556, 556] on input "number" at bounding box center [553, 550] width 27 height 20
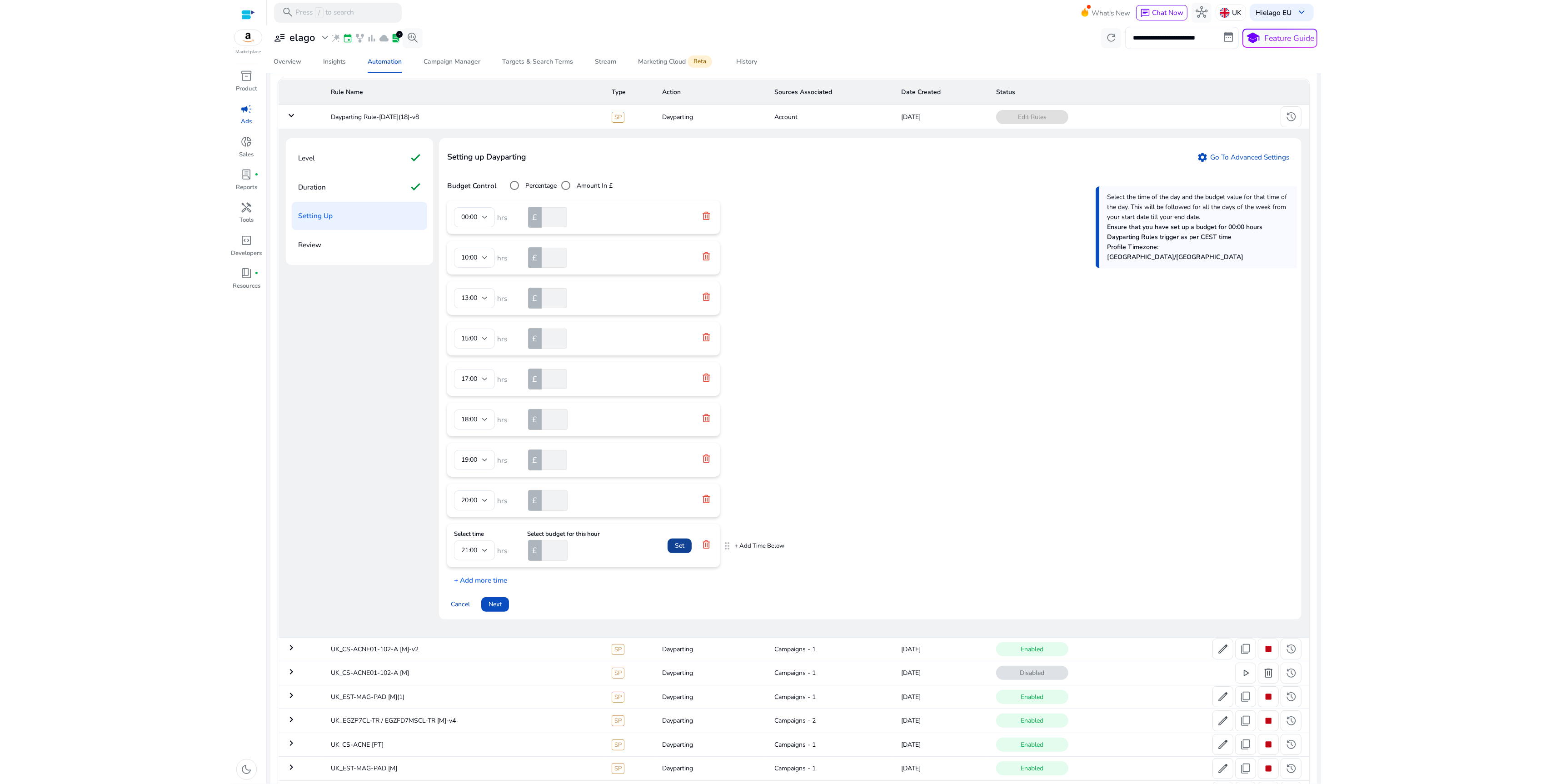
type input "***"
click at [684, 548] on span "Set" at bounding box center [680, 546] width 10 height 10
click at [495, 571] on p "+ Add more time" at bounding box center [477, 568] width 60 height 14
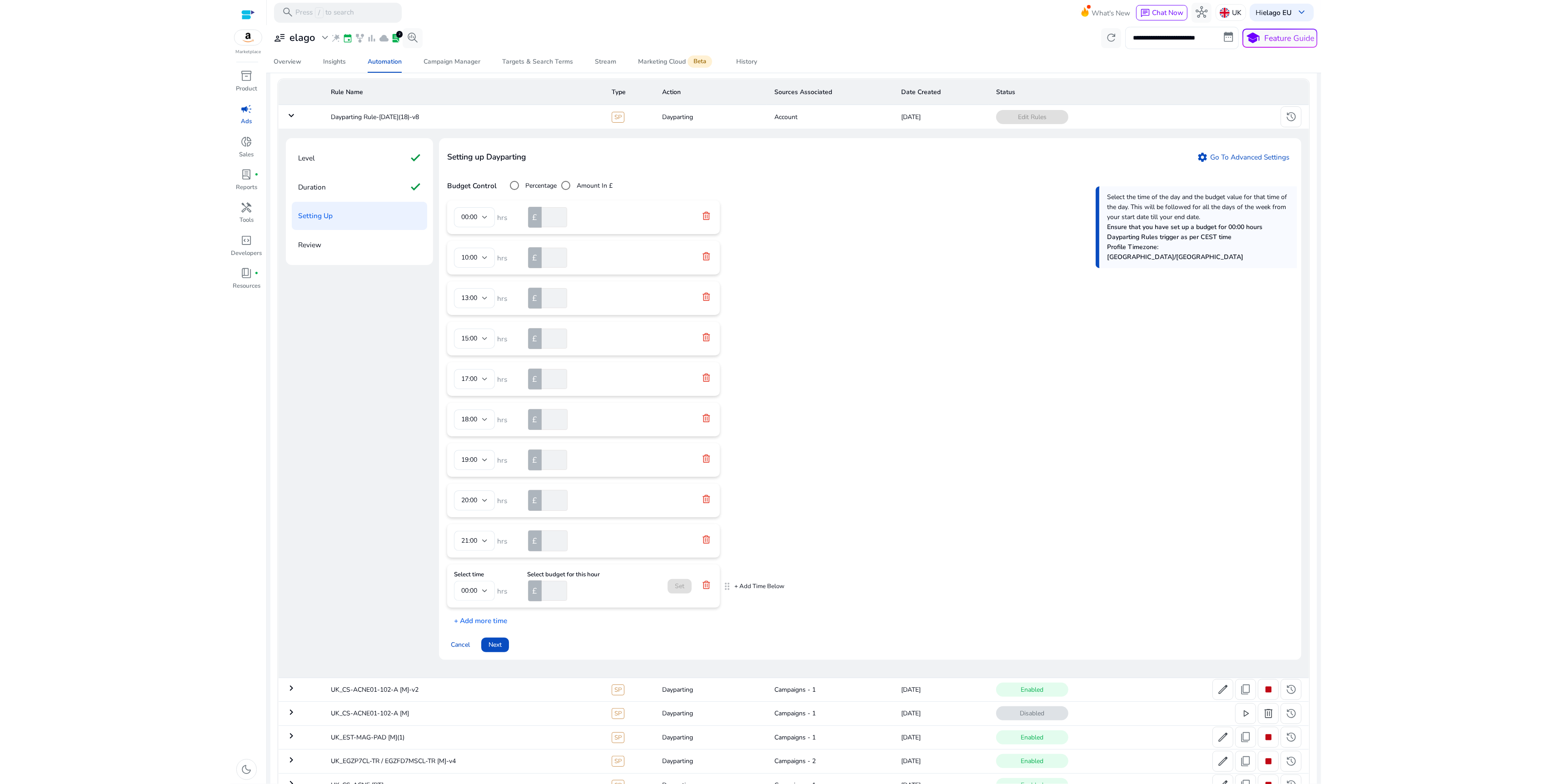
click at [482, 595] on div at bounding box center [484, 591] width 5 height 11
click at [473, 711] on span "23:00" at bounding box center [474, 713] width 26 height 10
click at [551, 593] on input "number" at bounding box center [553, 590] width 27 height 20
type input "*"
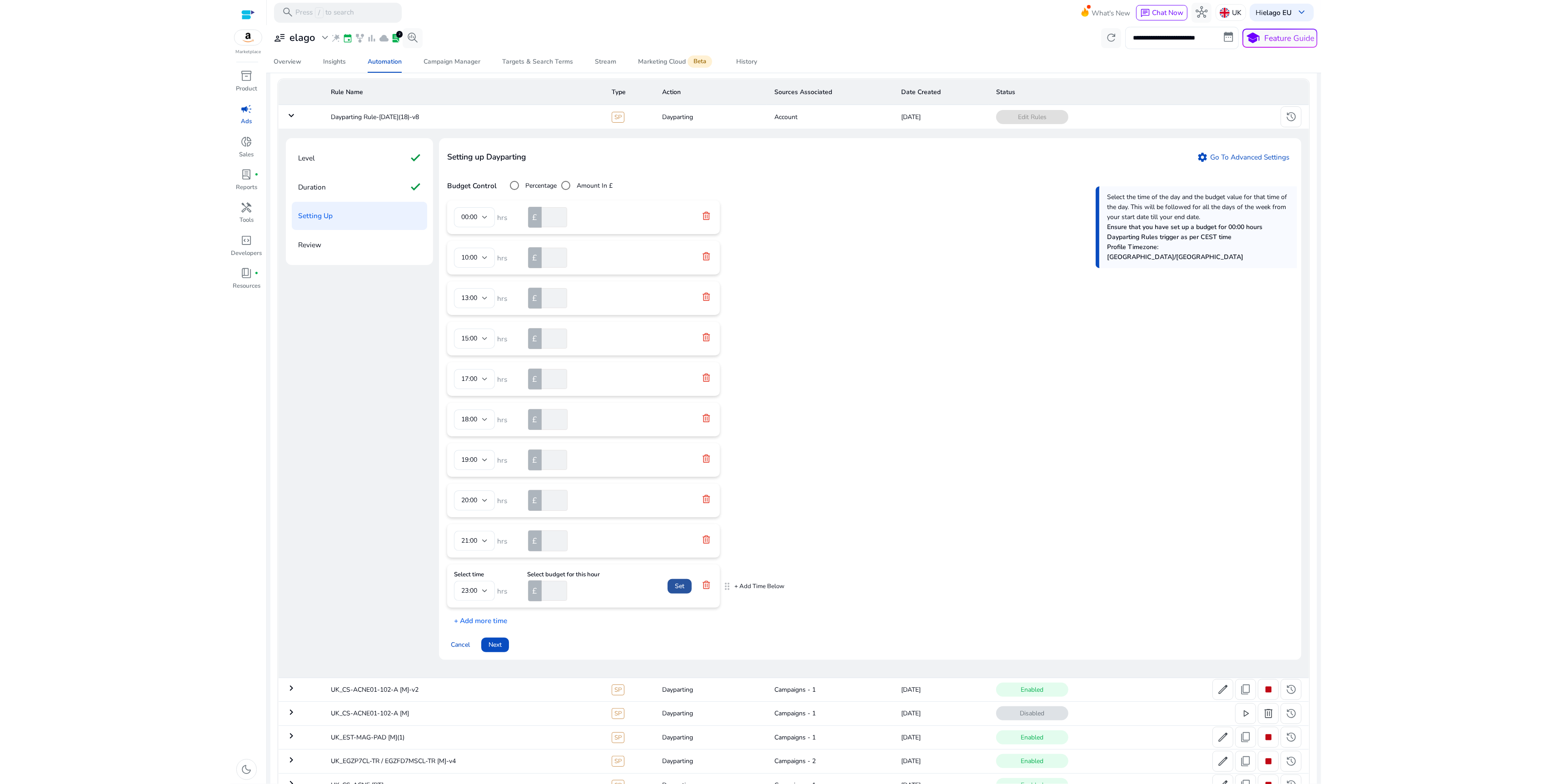
click at [677, 585] on span "Set" at bounding box center [680, 586] width 10 height 10
click at [549, 629] on div "Cancel Next" at bounding box center [870, 630] width 846 height 23
click at [499, 634] on span "Next" at bounding box center [495, 635] width 13 height 10
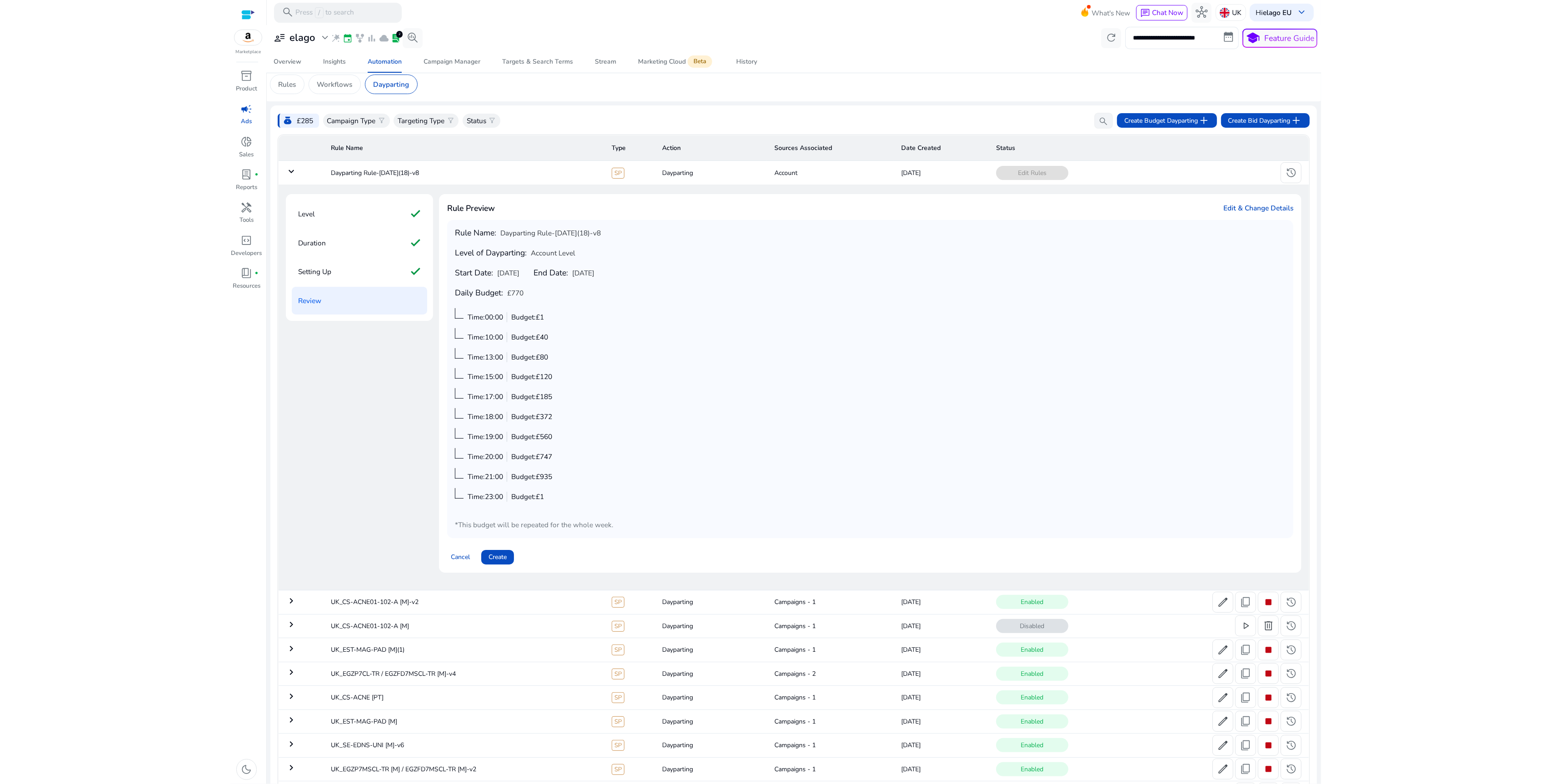
scroll to position [0, 0]
click at [507, 567] on span "Create" at bounding box center [498, 563] width 18 height 10
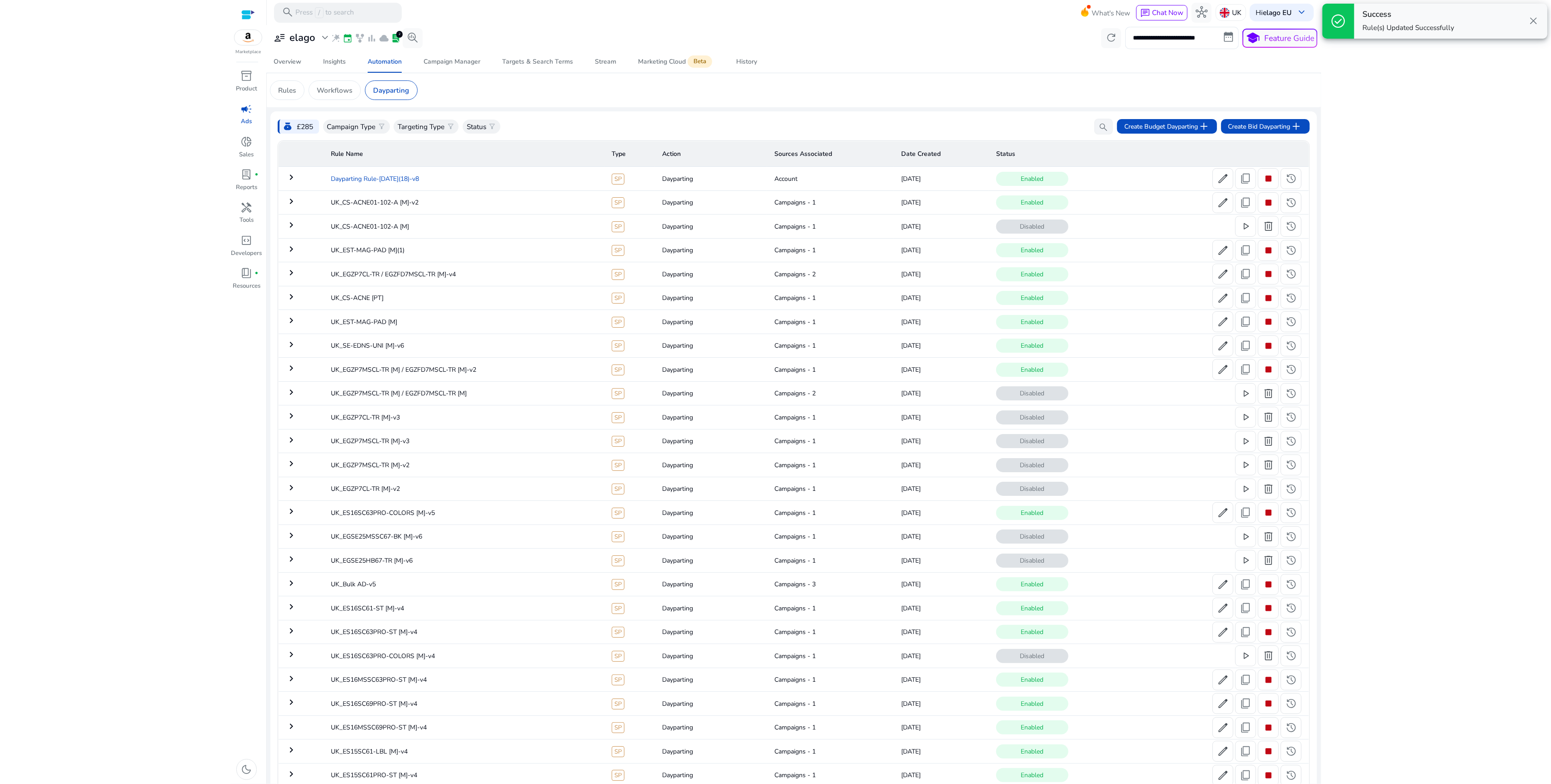
click at [482, 175] on td "Dayparting Rule-[DATE](18)-v8" at bounding box center [464, 178] width 281 height 24
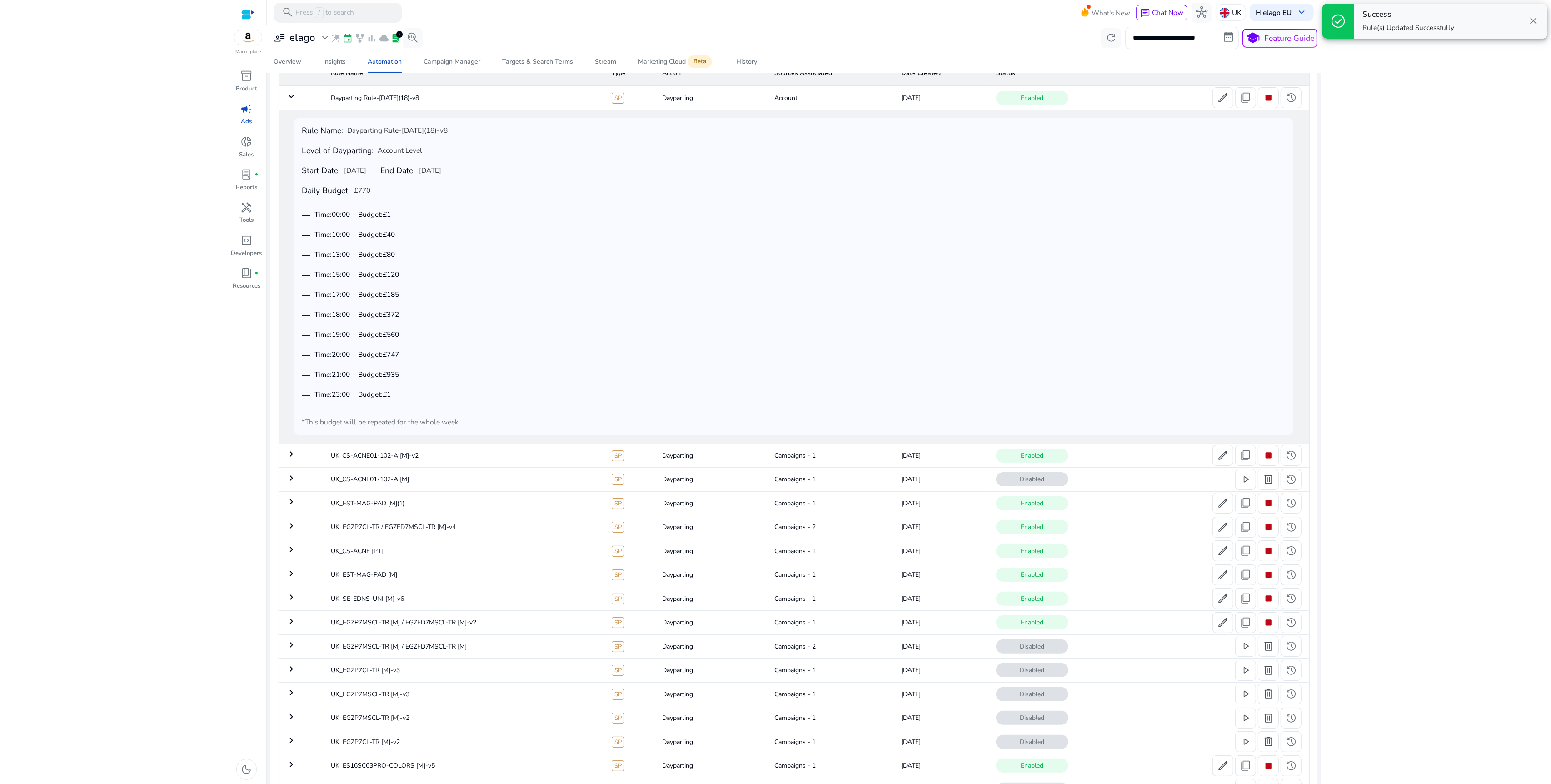
scroll to position [28, 0]
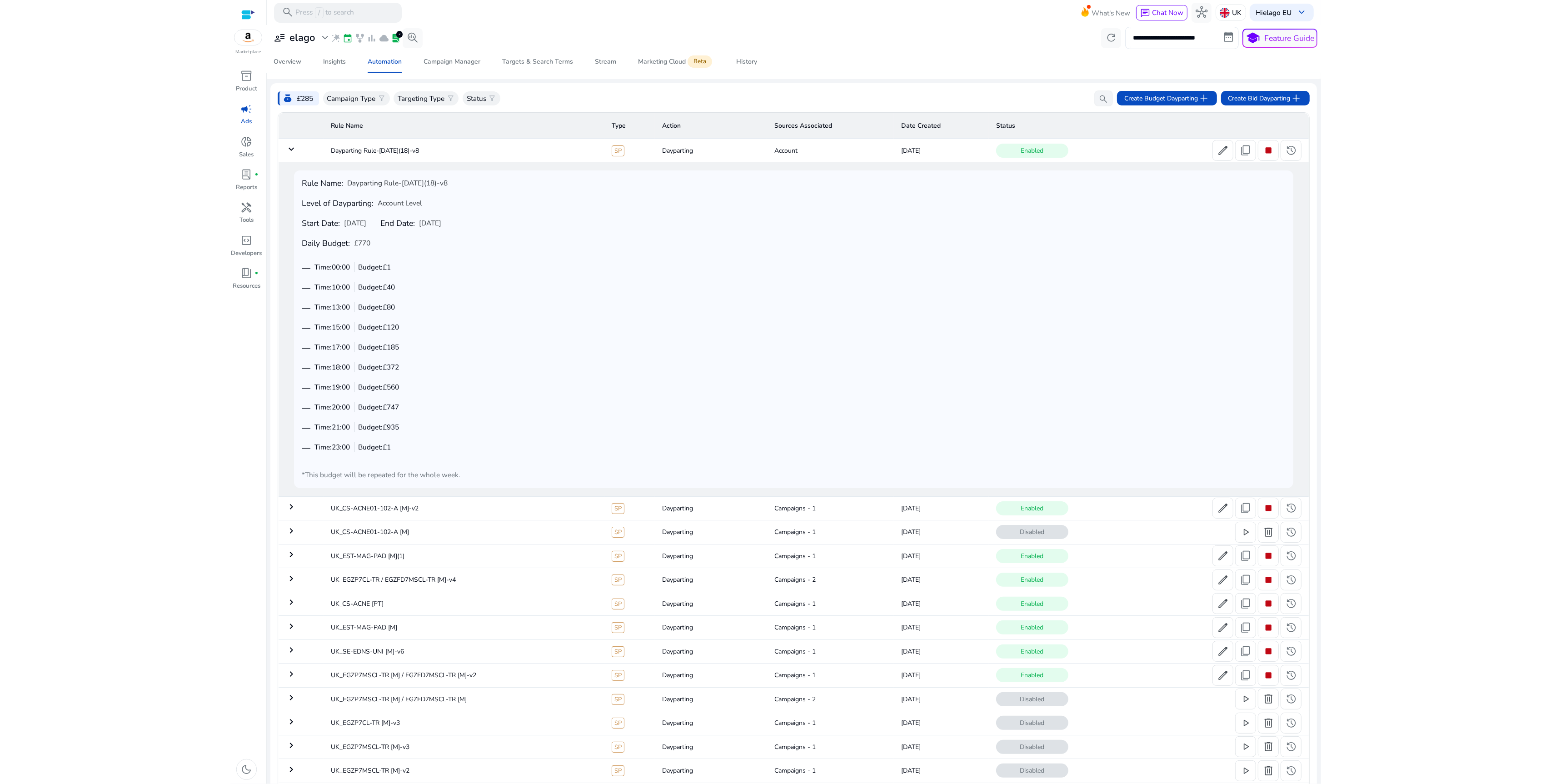
click at [313, 152] on td "keyboard_arrow_down" at bounding box center [301, 150] width 45 height 24
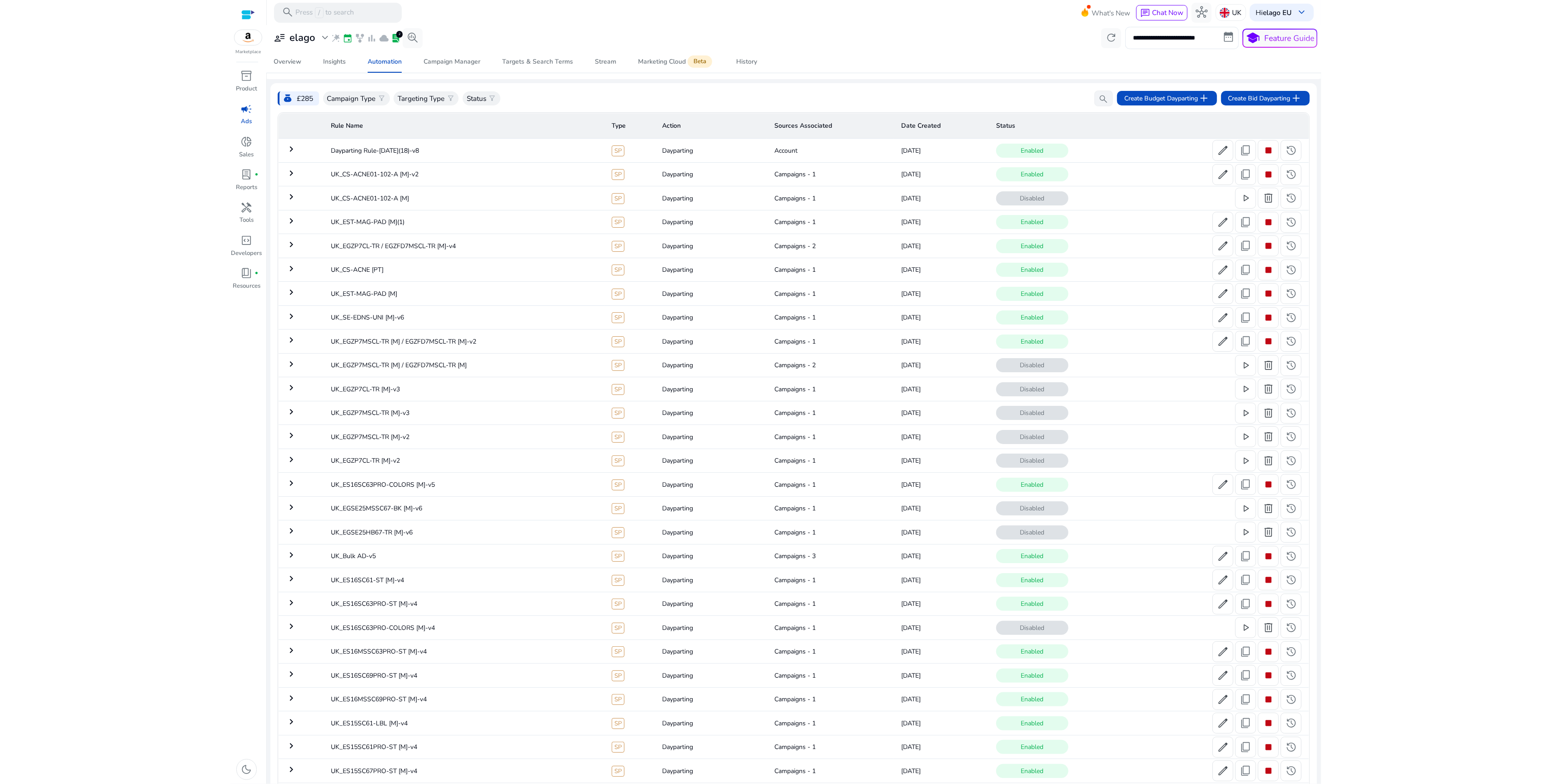
scroll to position [167, 0]
